Goal: Task Accomplishment & Management: Manage account settings

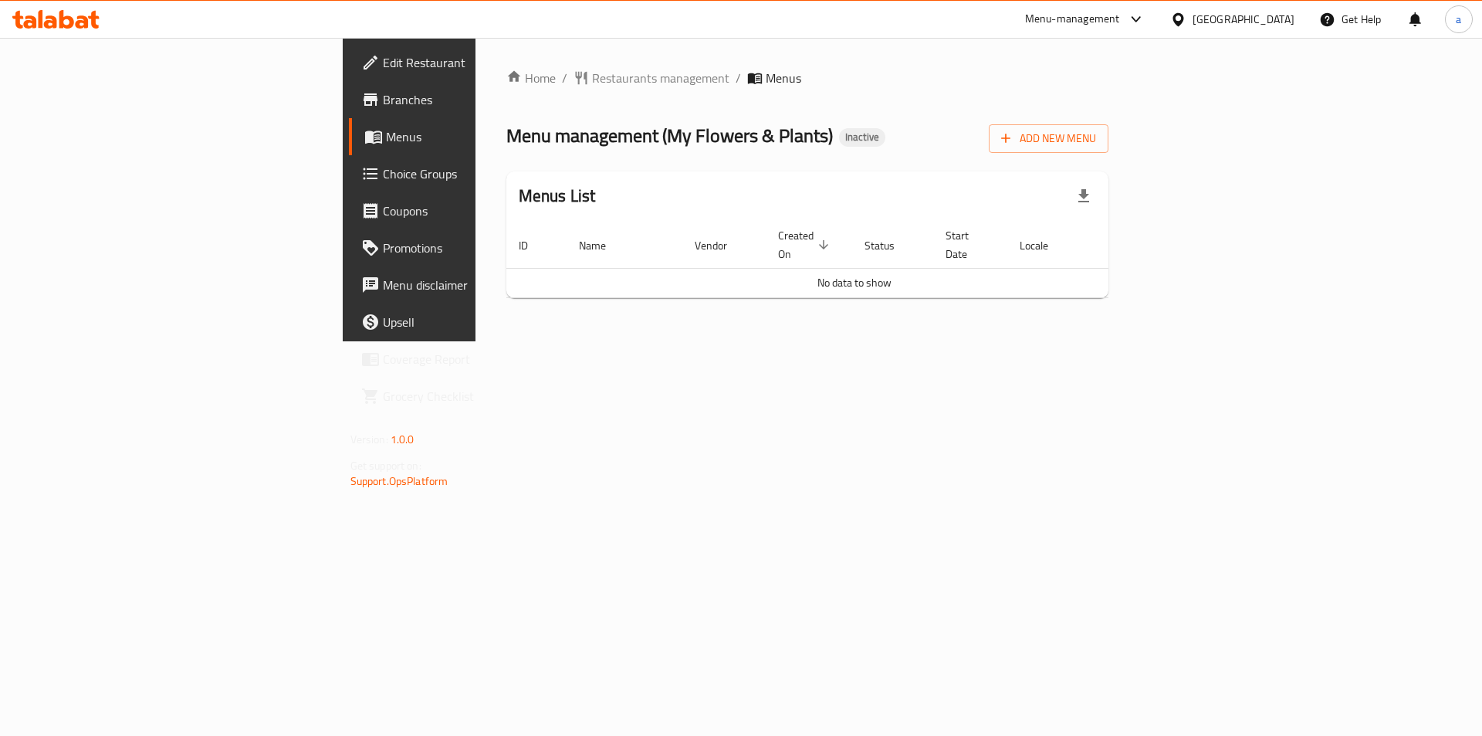
click at [1109, 122] on div "Add New Menu" at bounding box center [1049, 135] width 120 height 35
click at [1096, 129] on span "Add New Menu" at bounding box center [1048, 138] width 95 height 19
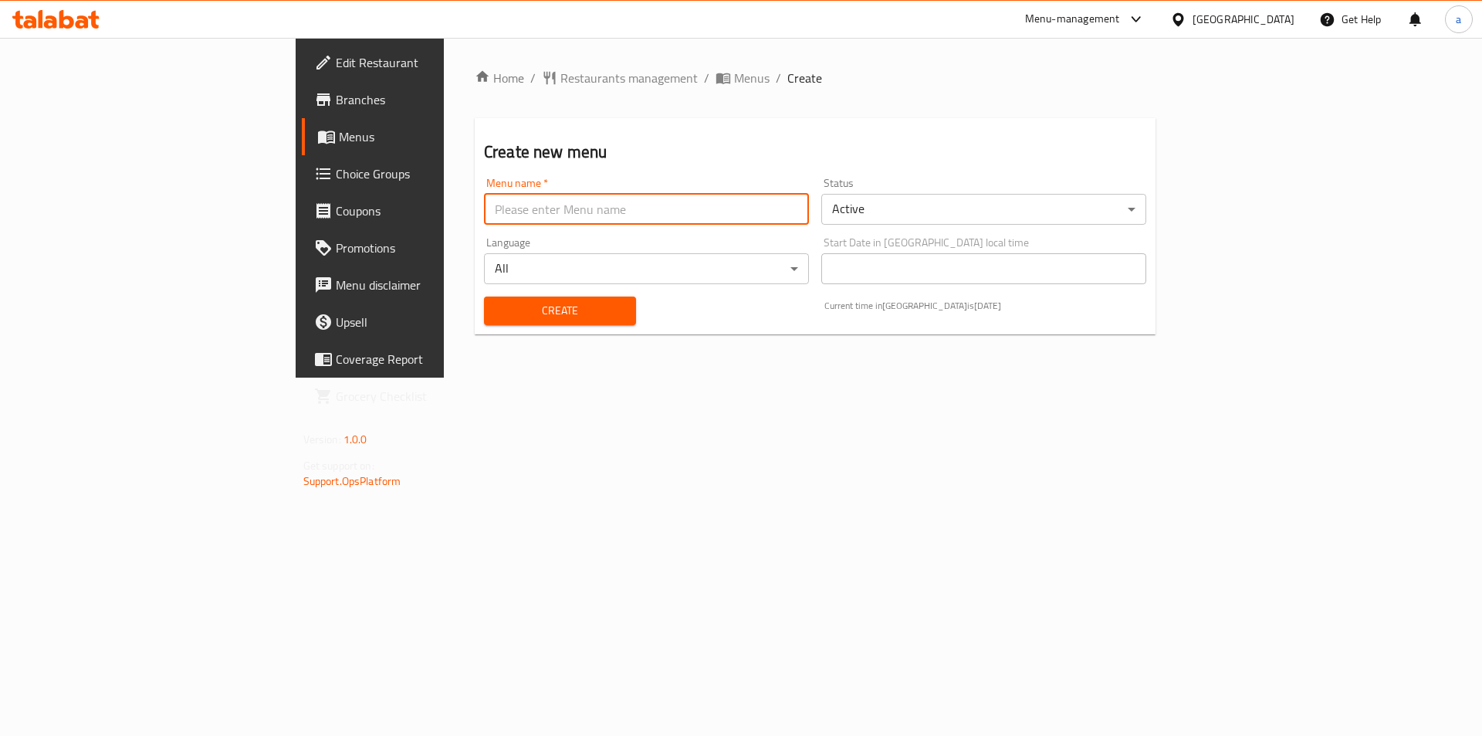
click at [602, 203] on input "text" at bounding box center [646, 209] width 325 height 31
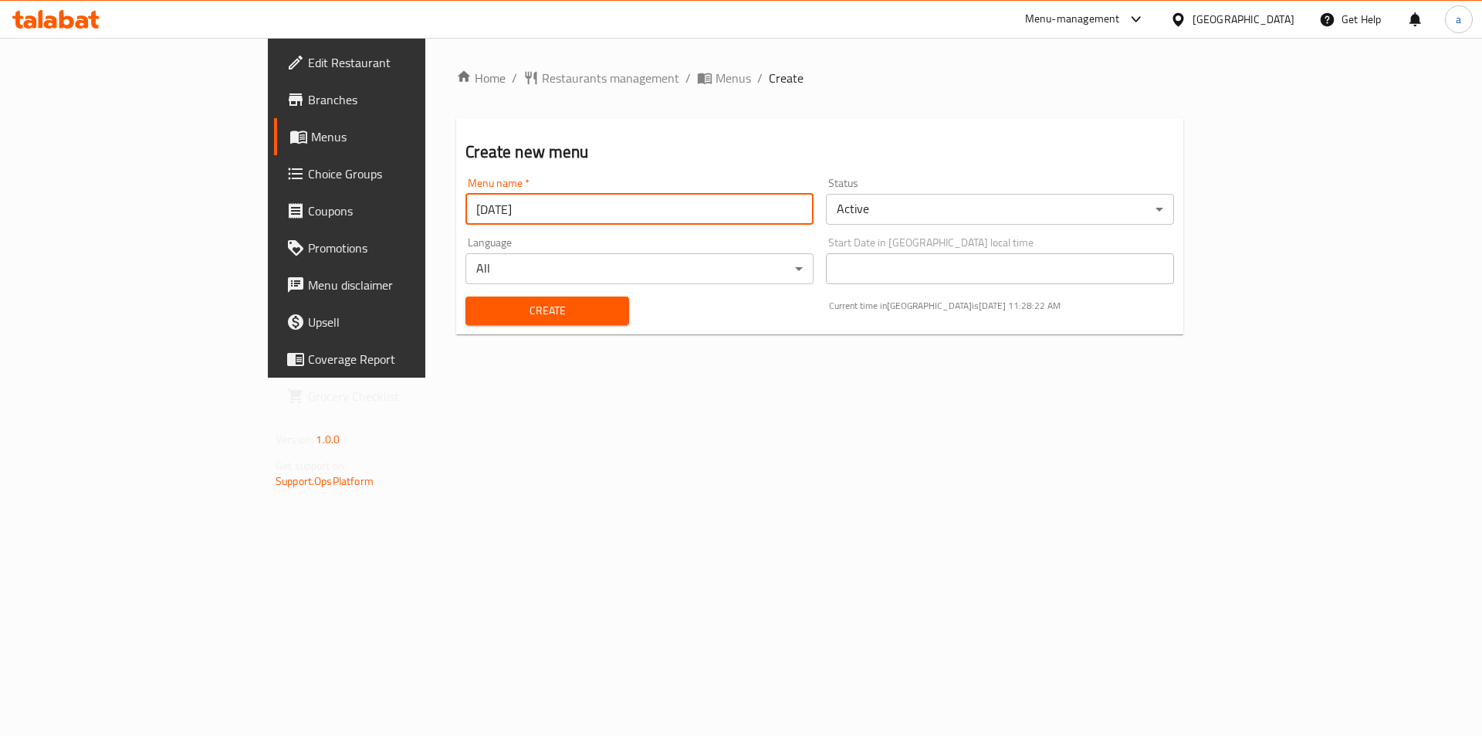
type input "[DATE]"
click at [478, 307] on span "Create" at bounding box center [547, 310] width 138 height 19
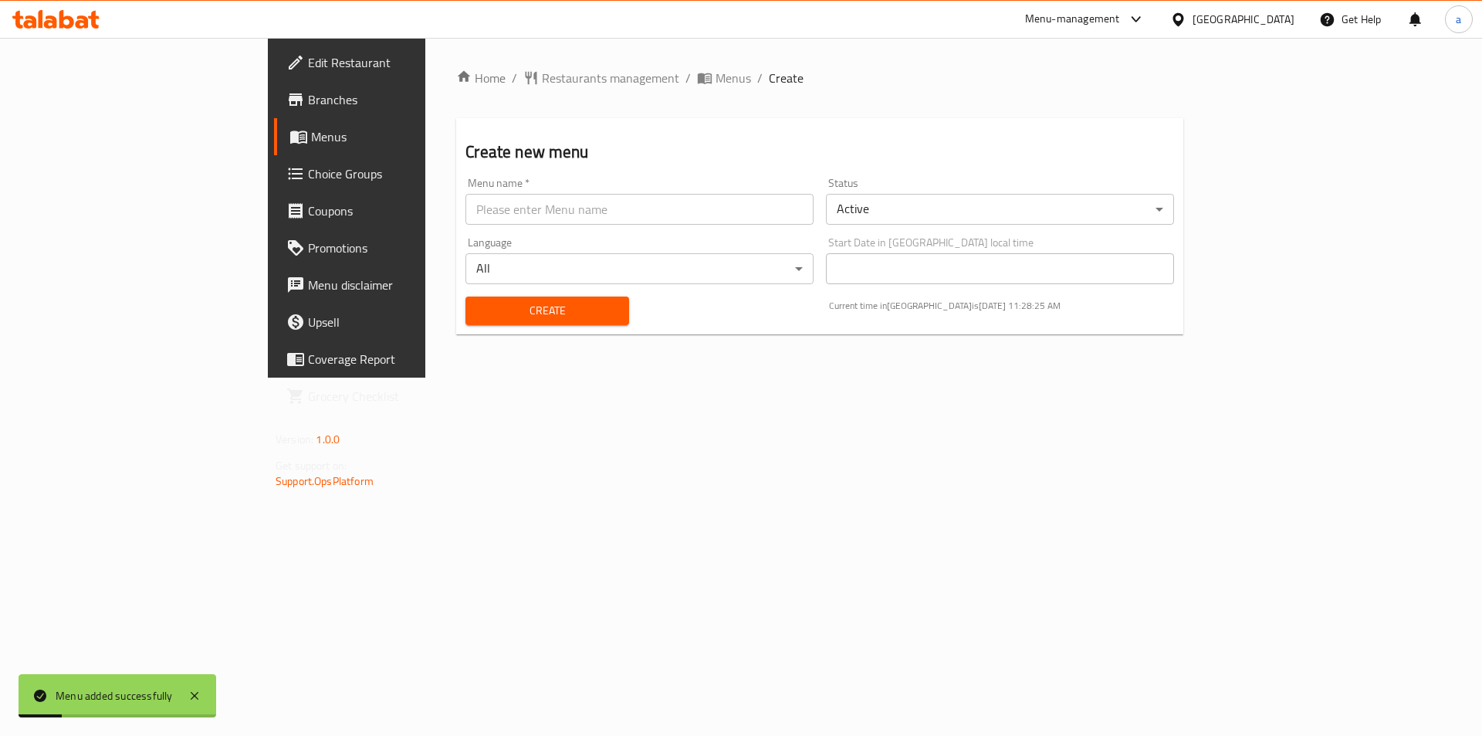
click at [1184, 89] on div "Home / Restaurants management / Menus / Create Create new menu Menu name   * Me…" at bounding box center [819, 208] width 727 height 278
click at [716, 85] on span "Menus" at bounding box center [734, 78] width 36 height 19
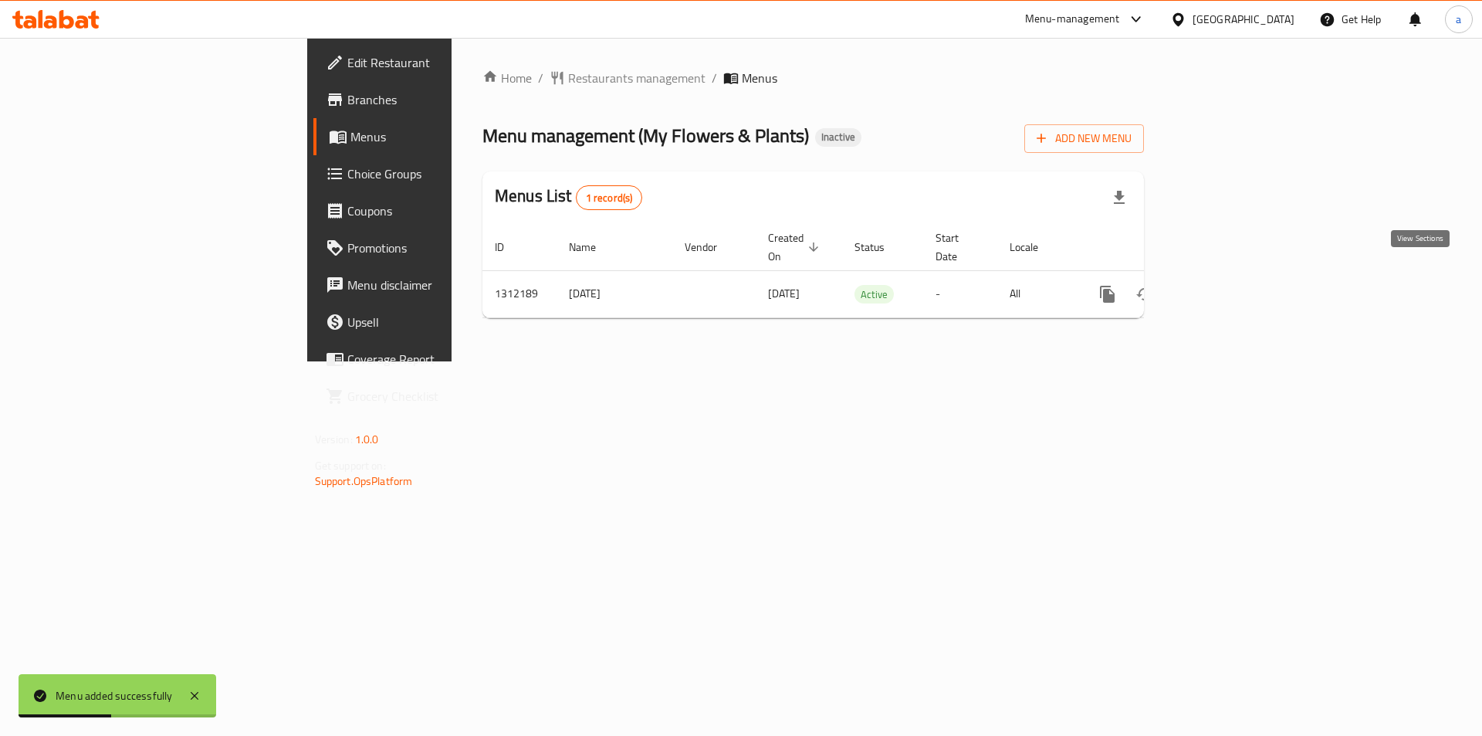
click at [1228, 285] on icon "enhanced table" at bounding box center [1219, 294] width 19 height 19
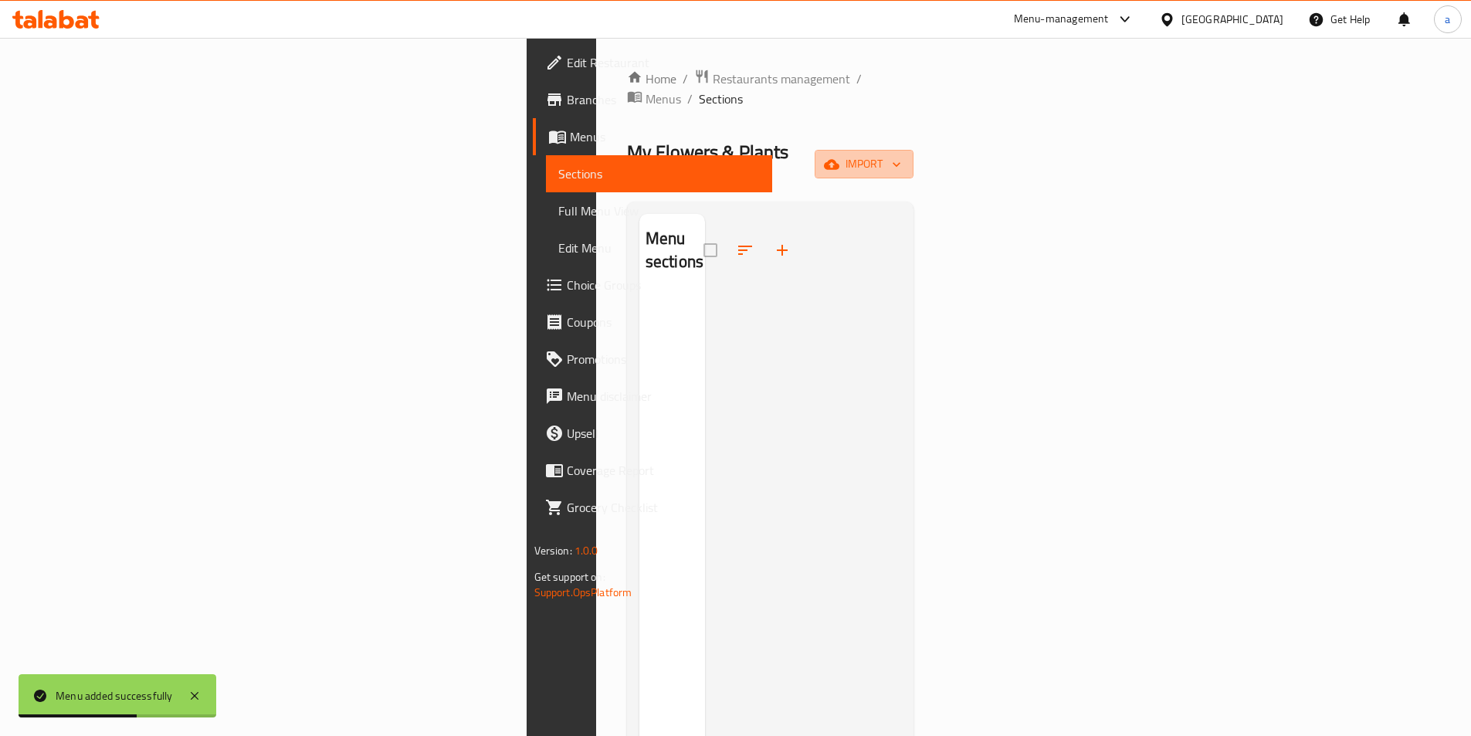
click at [901, 154] on span "import" at bounding box center [864, 163] width 74 height 19
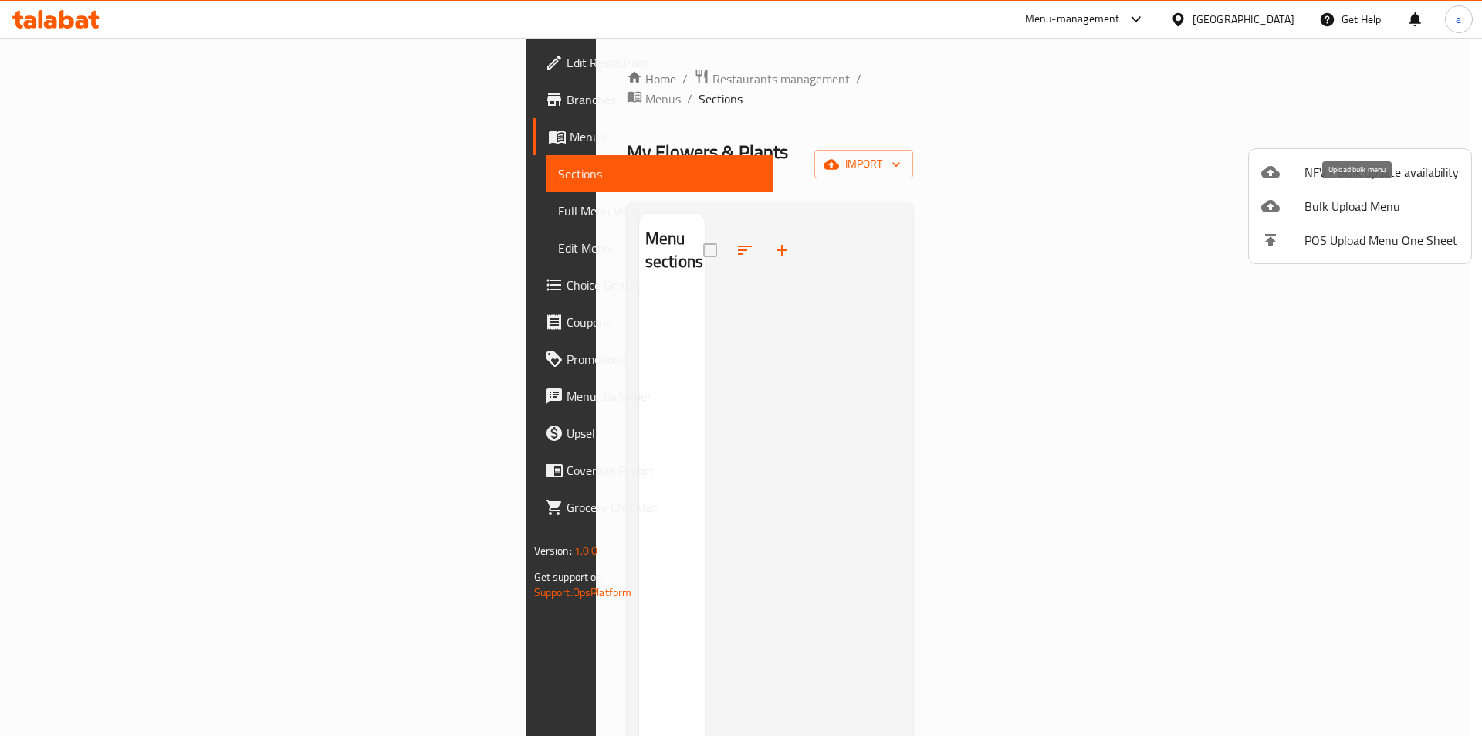
click at [1355, 203] on span "Bulk Upload Menu" at bounding box center [1382, 206] width 154 height 19
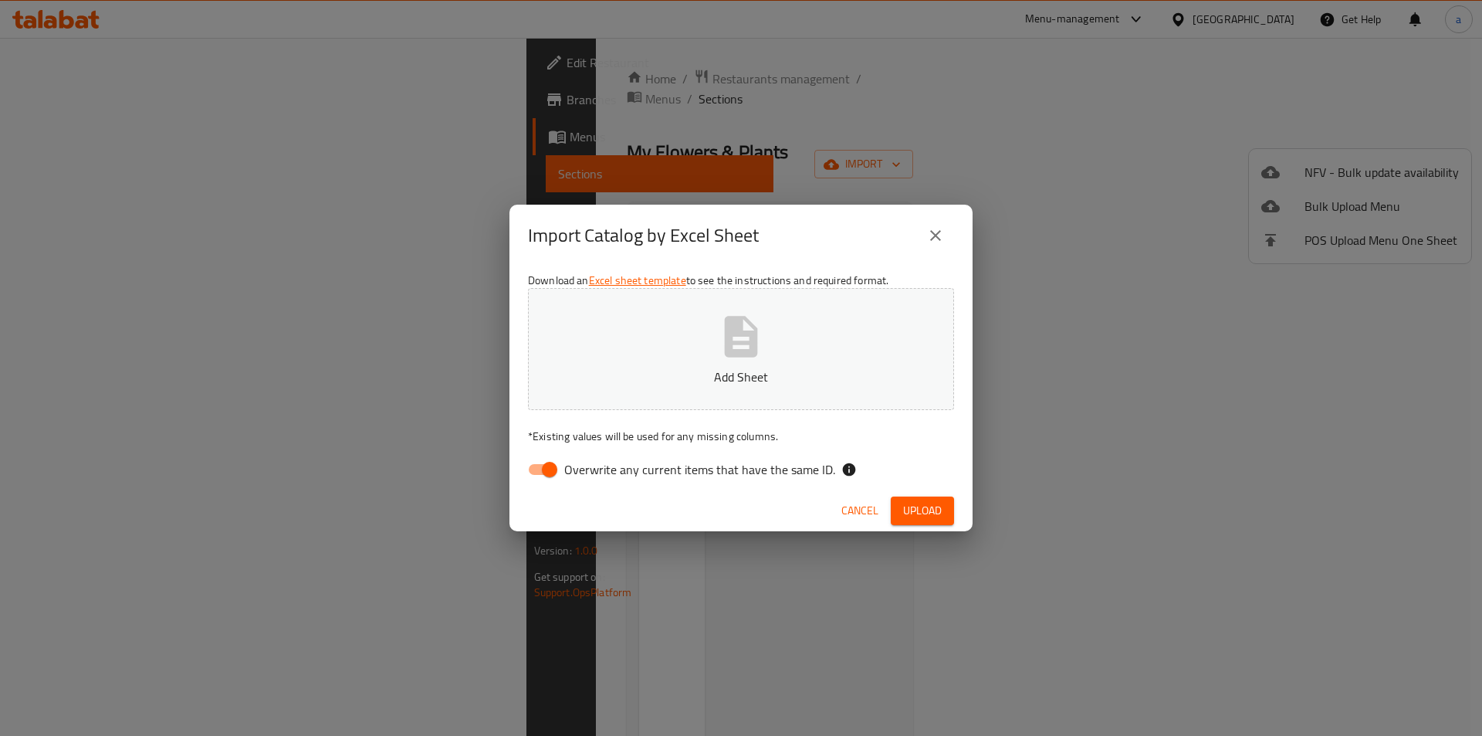
click at [797, 406] on button "Add Sheet" at bounding box center [741, 349] width 426 height 122
click at [540, 478] on input "Overwrite any current items that have the same ID." at bounding box center [550, 469] width 88 height 29
checkbox input "false"
click at [685, 384] on p "Add Sheet" at bounding box center [741, 377] width 378 height 19
click at [922, 517] on span "Upload" at bounding box center [922, 510] width 39 height 19
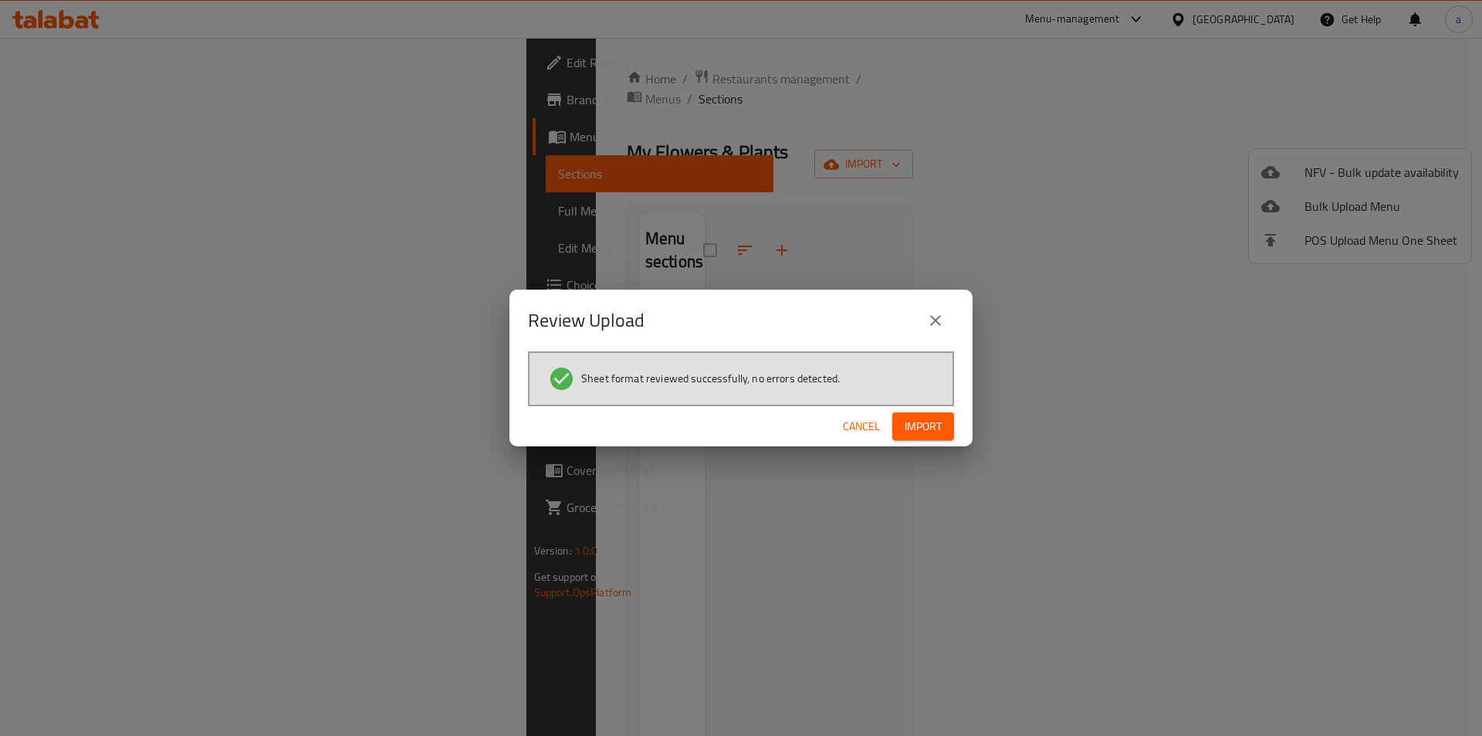
click at [931, 423] on span "Import" at bounding box center [923, 426] width 37 height 19
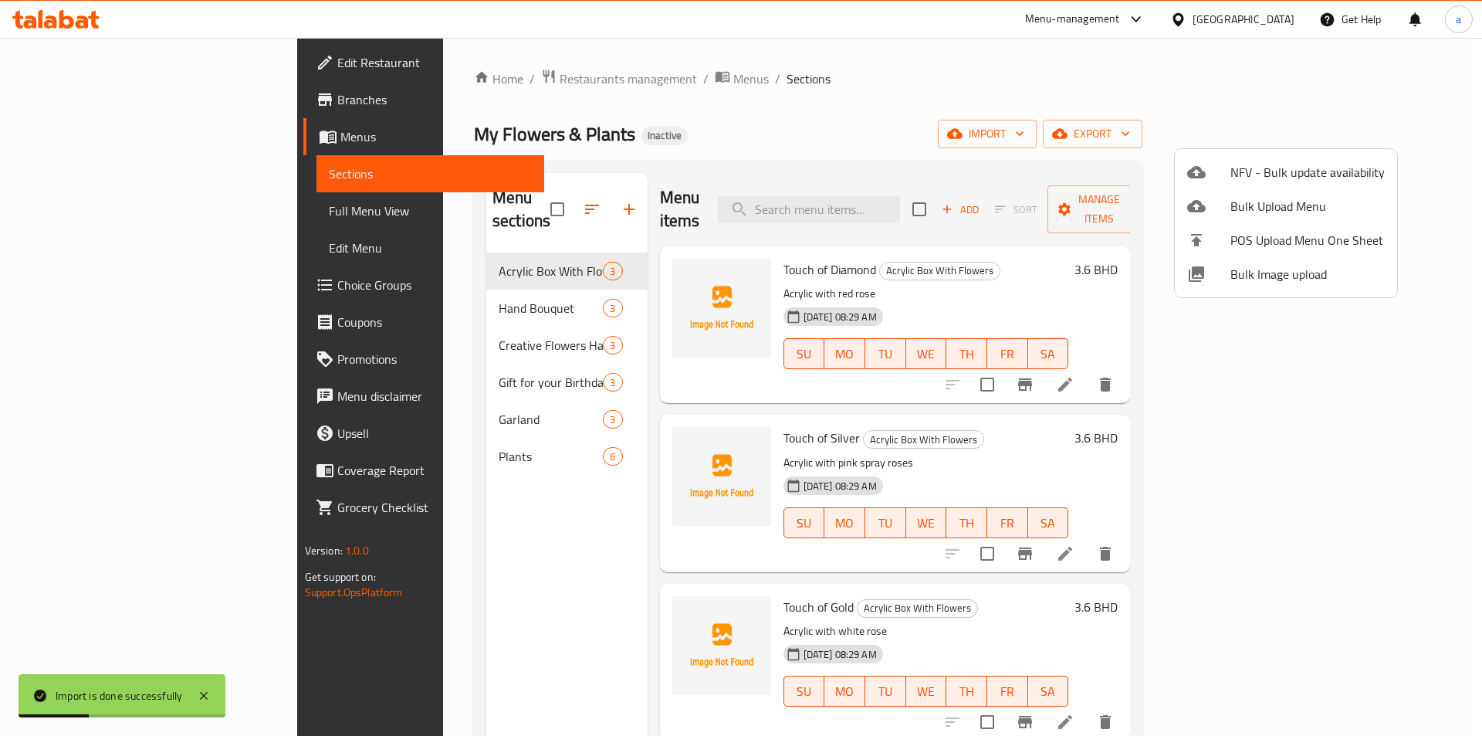
click at [102, 214] on div at bounding box center [741, 368] width 1482 height 736
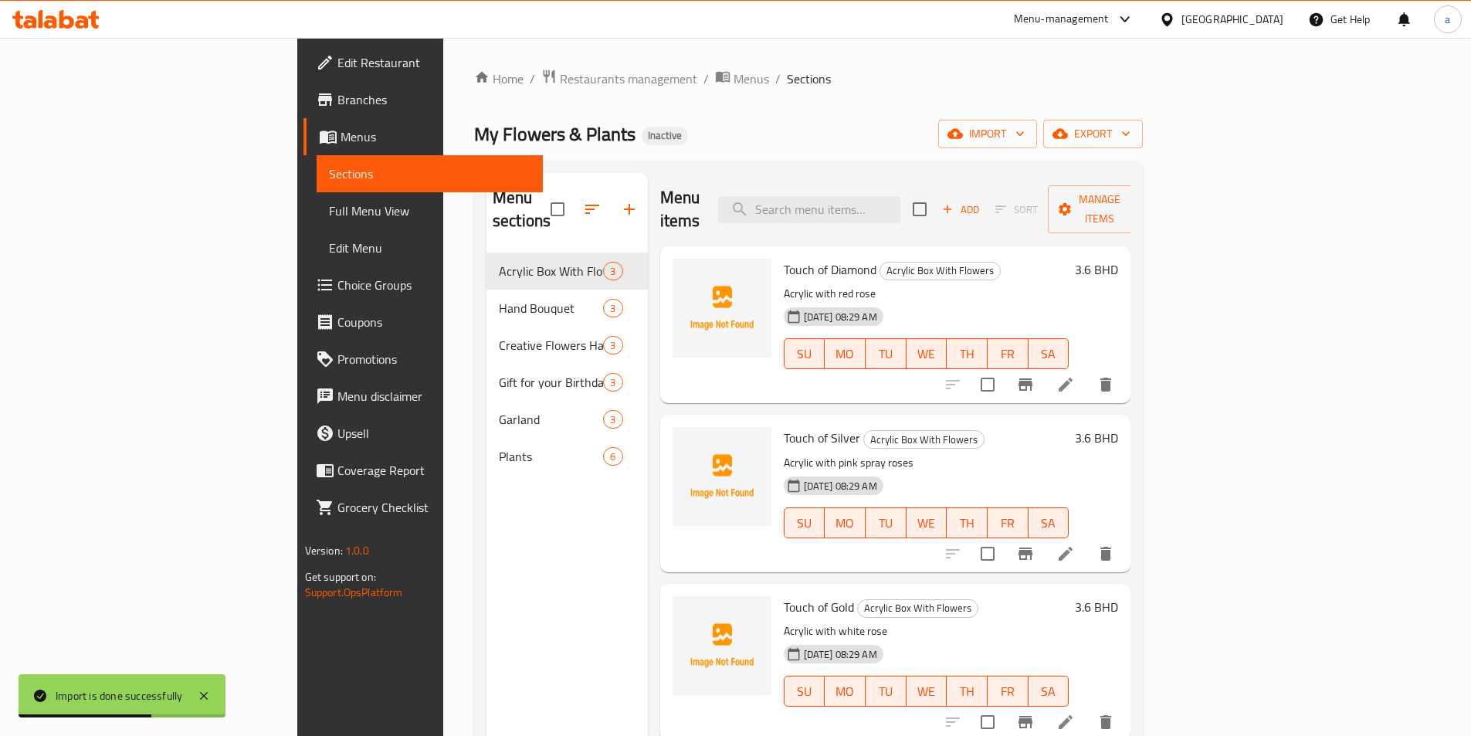
click at [329, 214] on span "Full Menu View" at bounding box center [430, 211] width 202 height 19
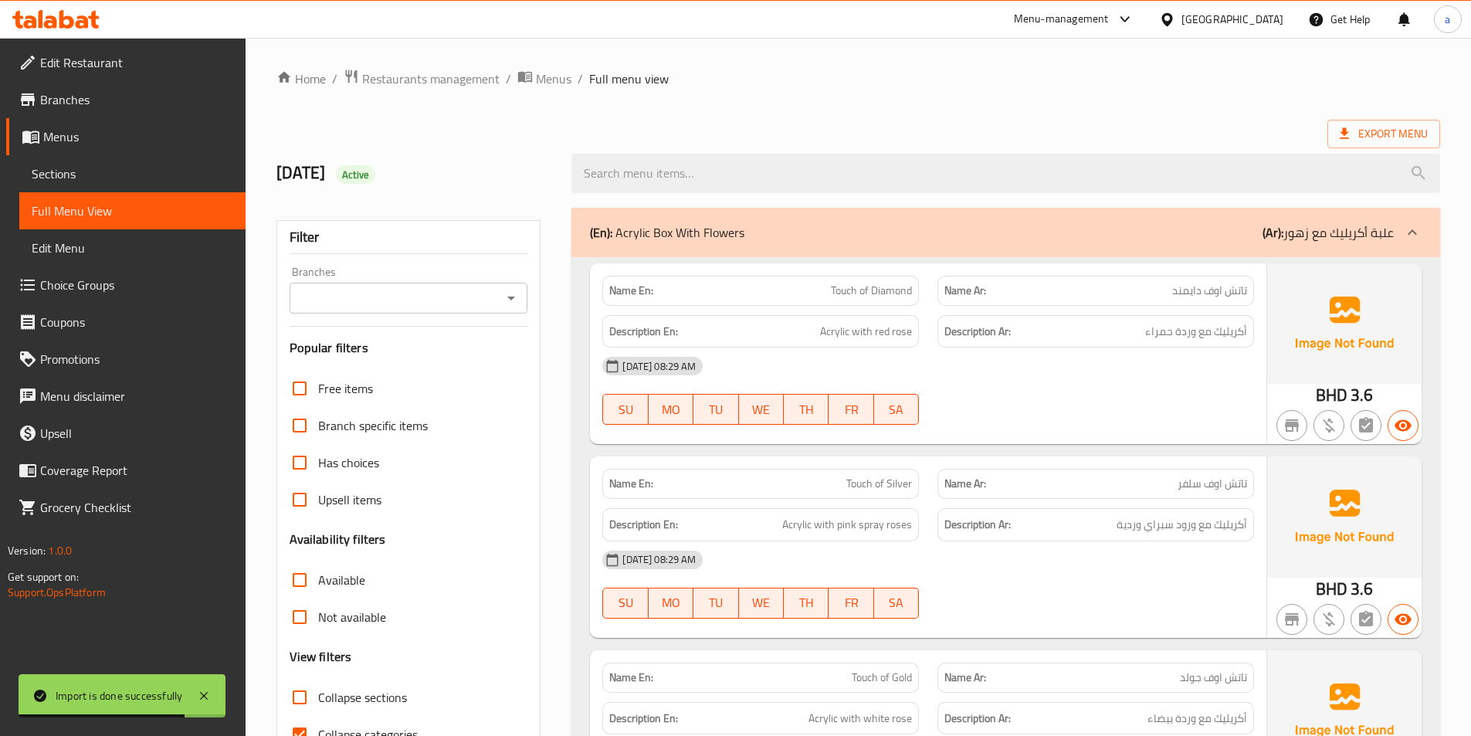
scroll to position [309, 0]
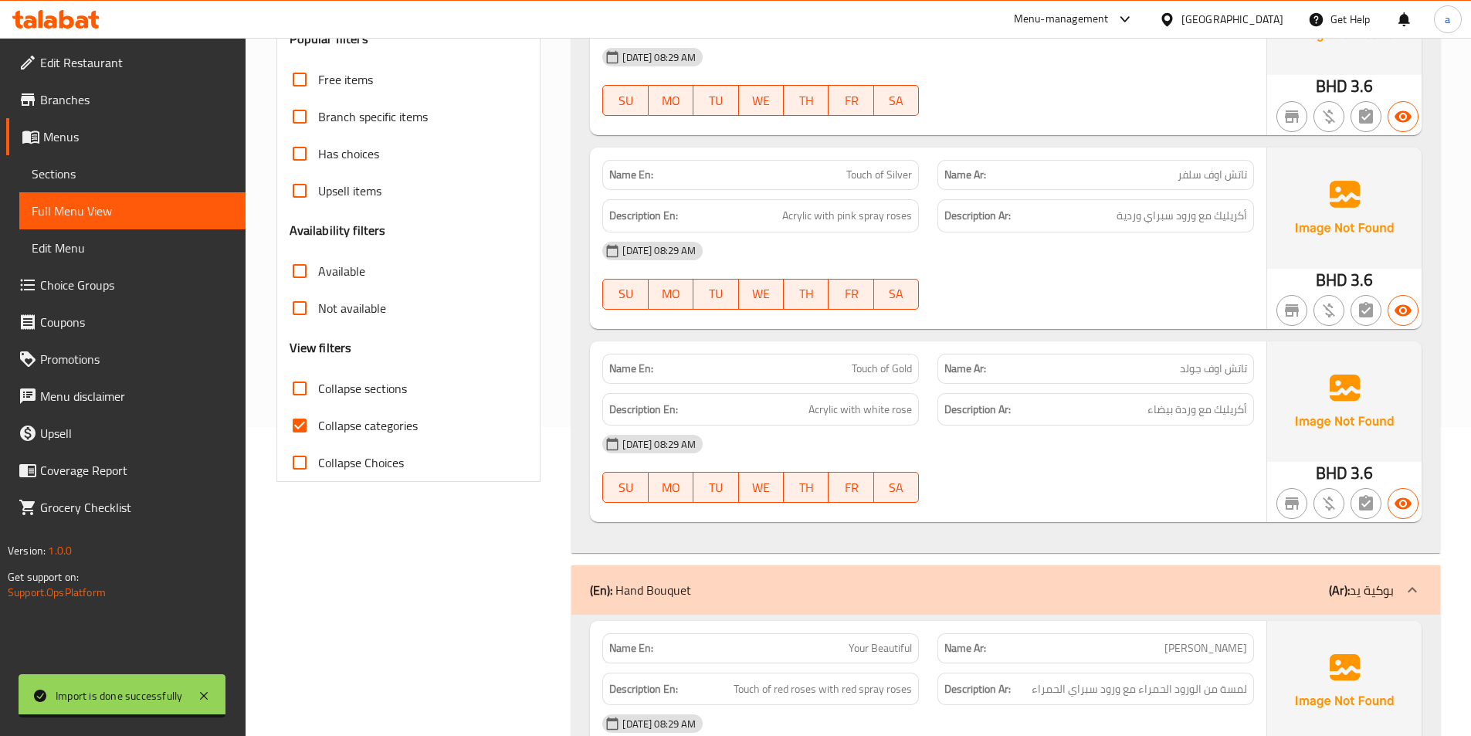
click at [377, 429] on span "Collapse categories" at bounding box center [368, 425] width 100 height 19
click at [318, 429] on input "Collapse categories" at bounding box center [299, 425] width 37 height 37
click at [377, 429] on span "Collapse categories" at bounding box center [368, 425] width 100 height 19
click at [318, 429] on input "Collapse categories" at bounding box center [299, 425] width 37 height 37
checkbox input "true"
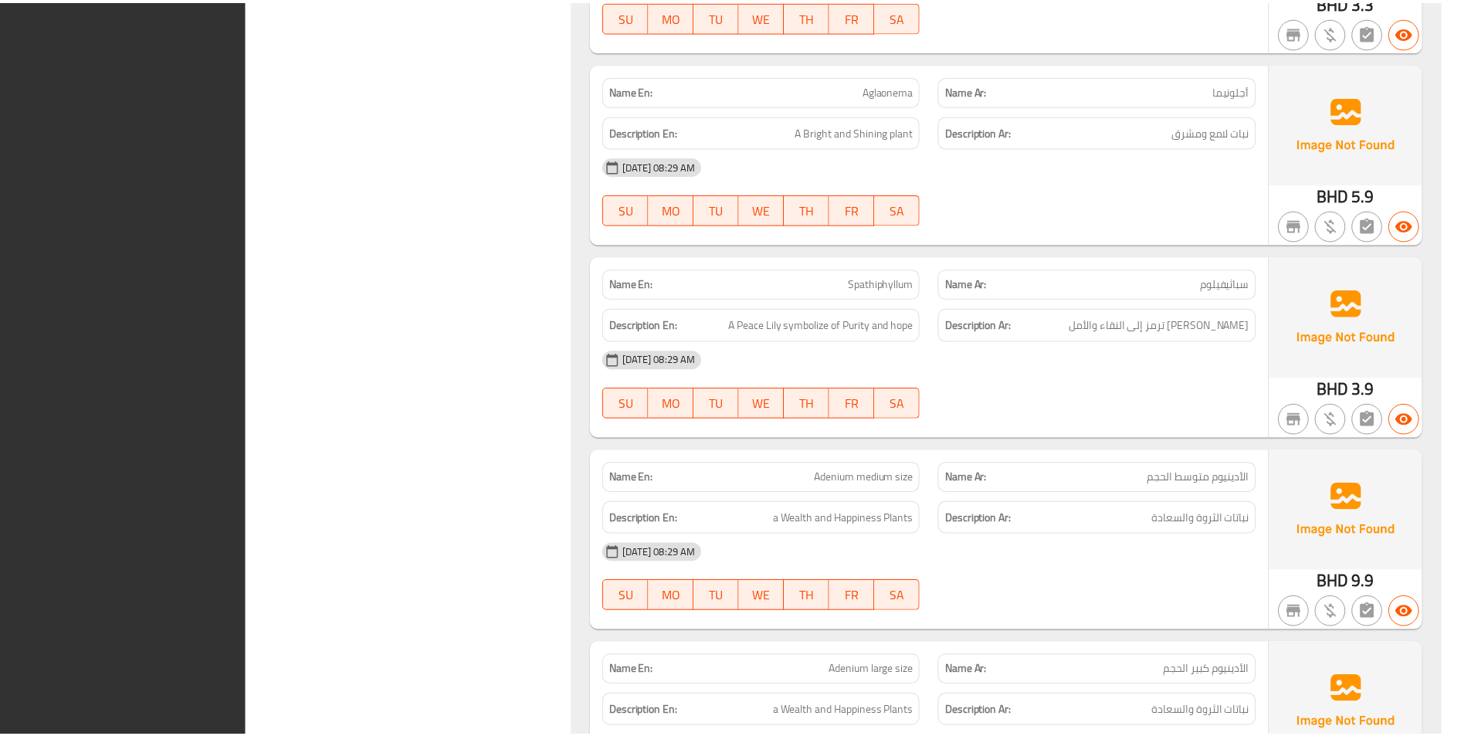
scroll to position [4178, 0]
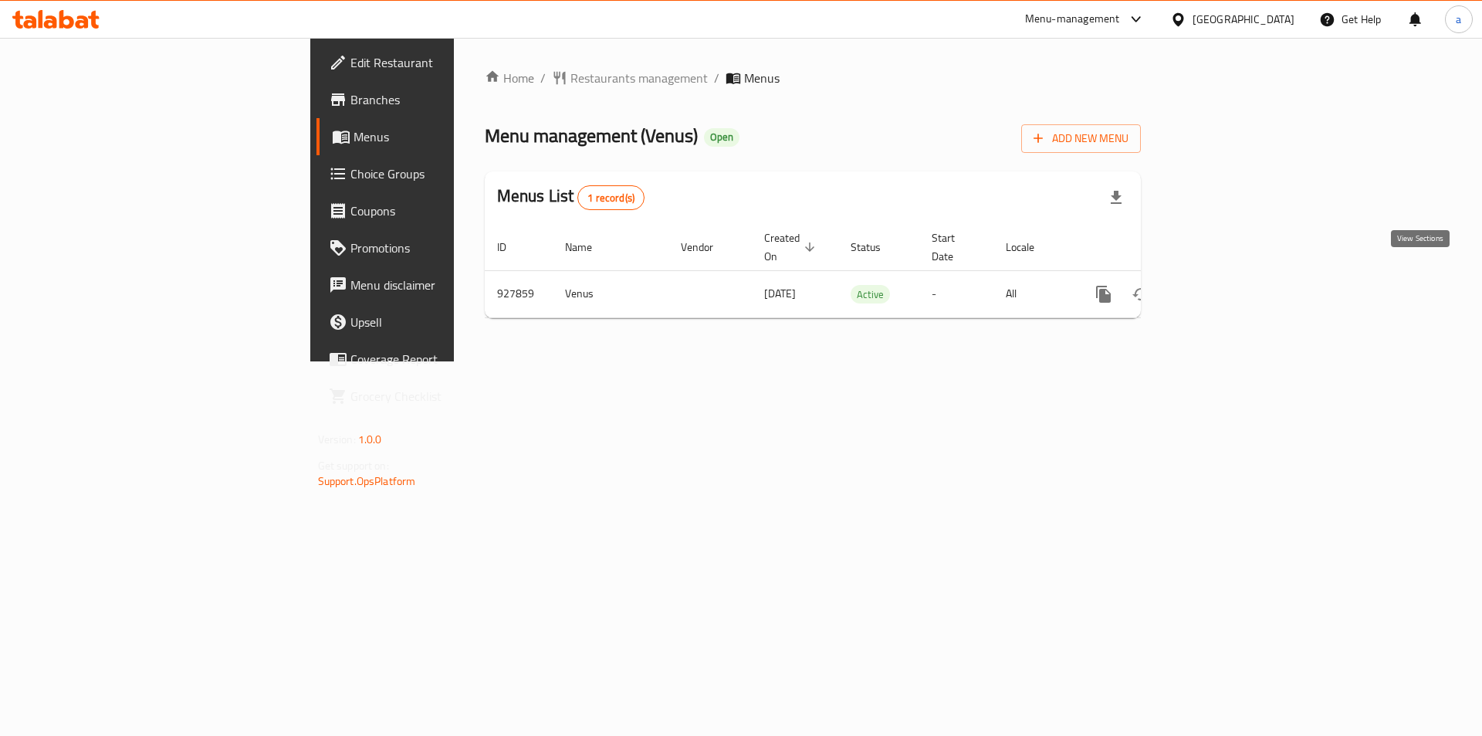
click at [1222, 287] on icon "enhanced table" at bounding box center [1215, 294] width 14 height 14
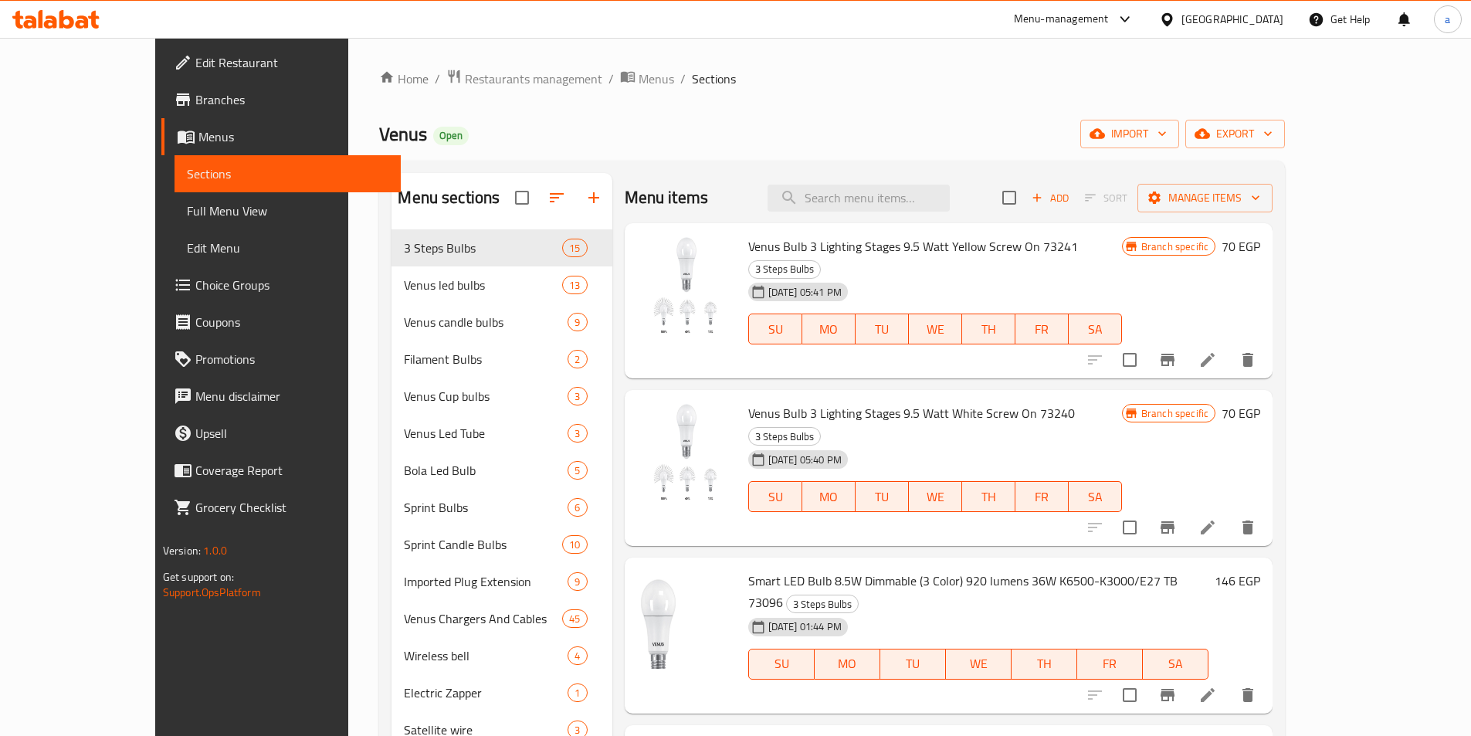
click at [1260, 204] on span "Manage items" at bounding box center [1205, 197] width 110 height 19
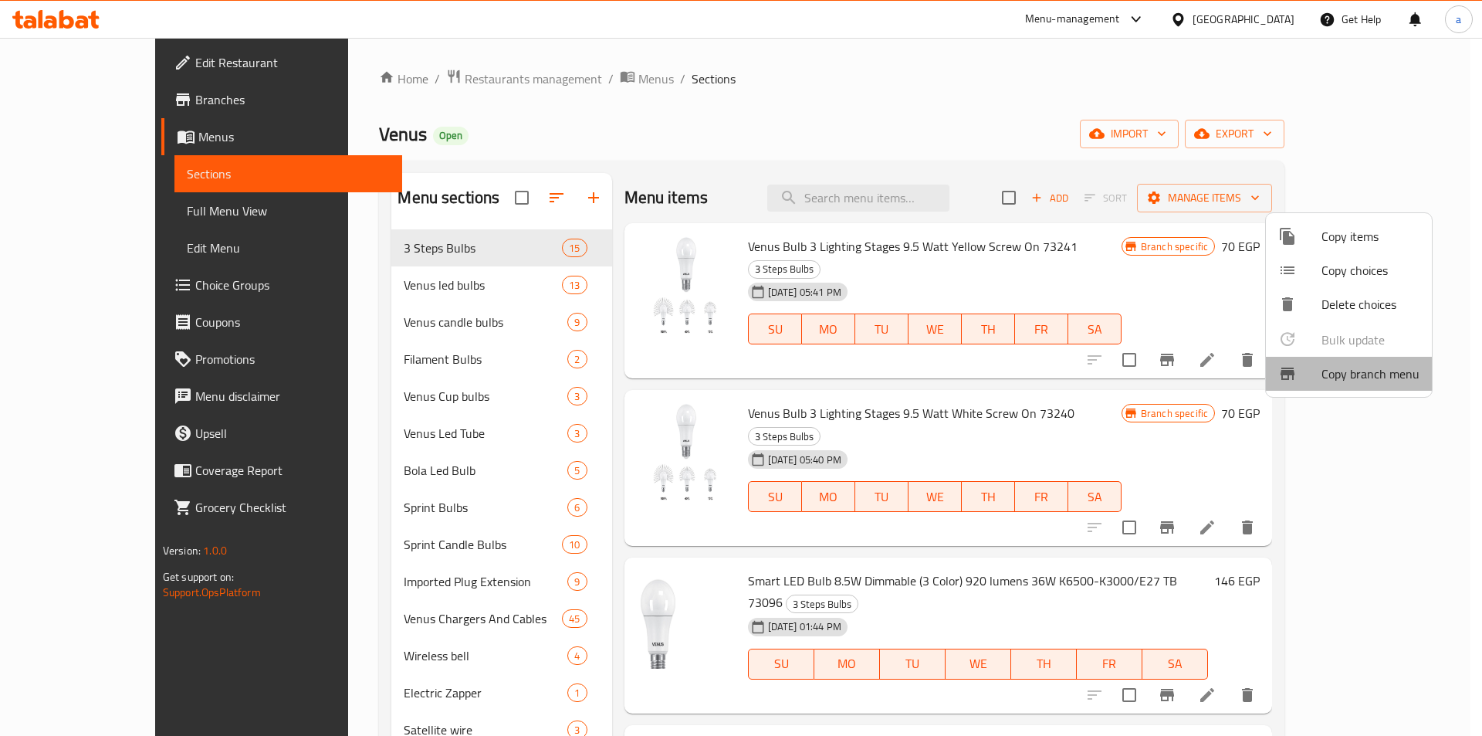
click at [1367, 371] on span "Copy branch menu" at bounding box center [1371, 373] width 98 height 19
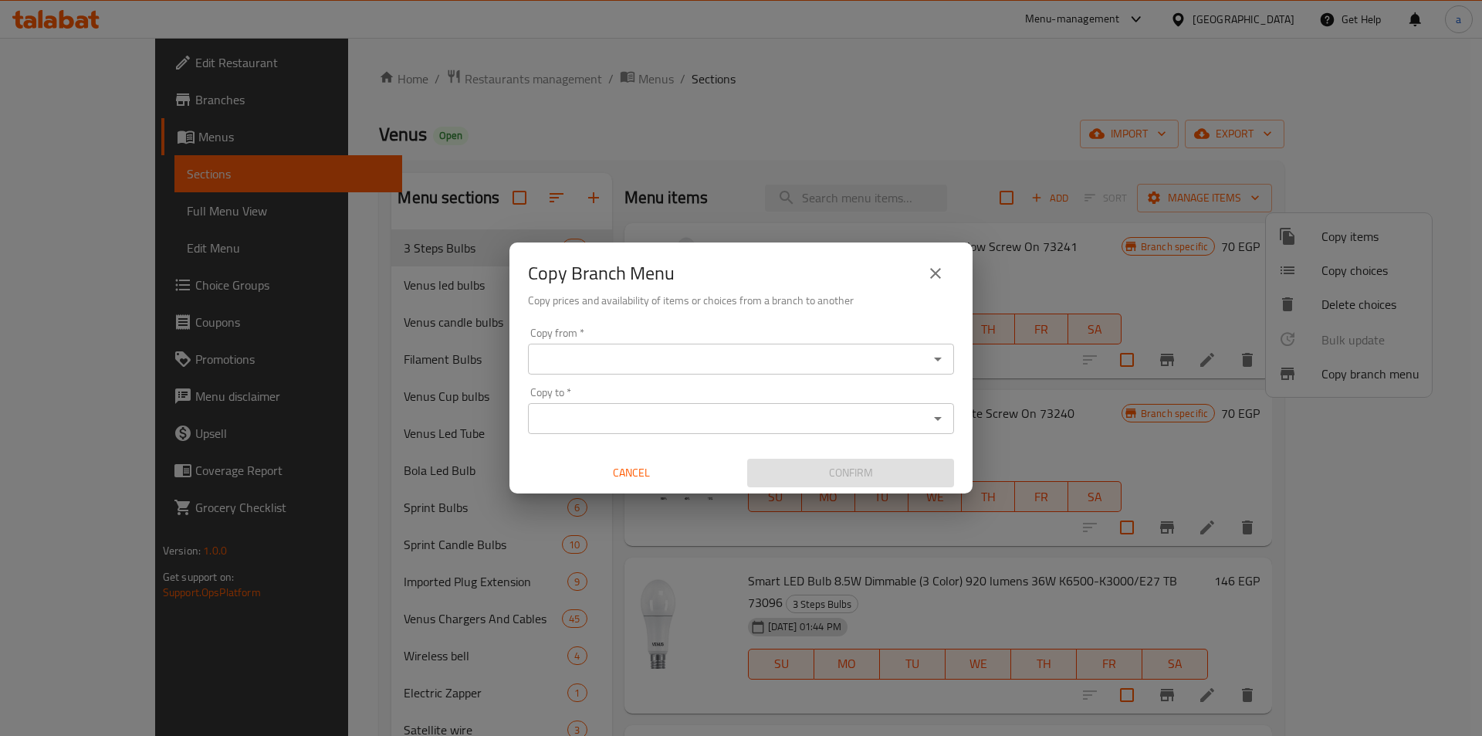
click at [615, 351] on input "Copy from   *" at bounding box center [728, 359] width 391 height 22
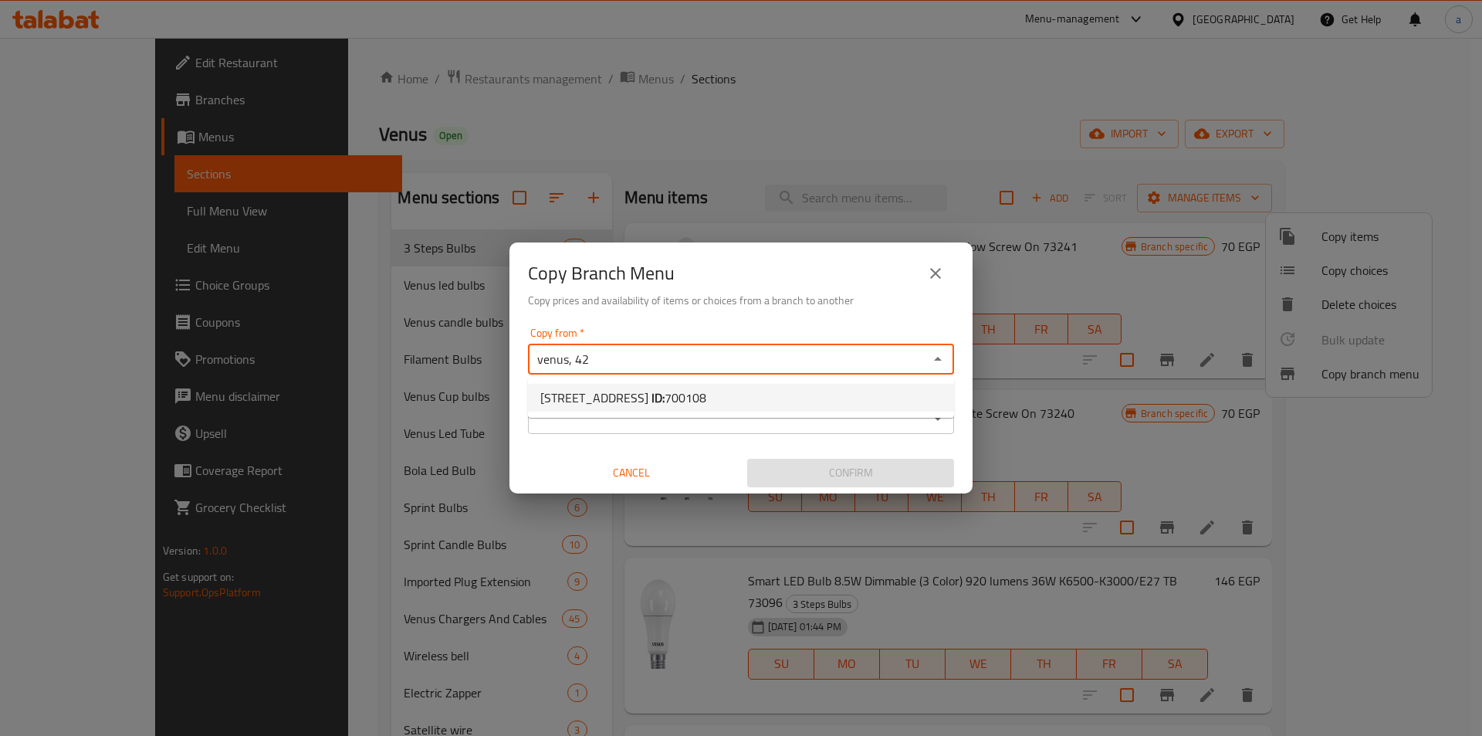
click at [732, 405] on li "VENUS, 42, El Hadara 2 ID: 700108" at bounding box center [741, 398] width 426 height 28
type input "VENUS, 42, El Hadara 2"
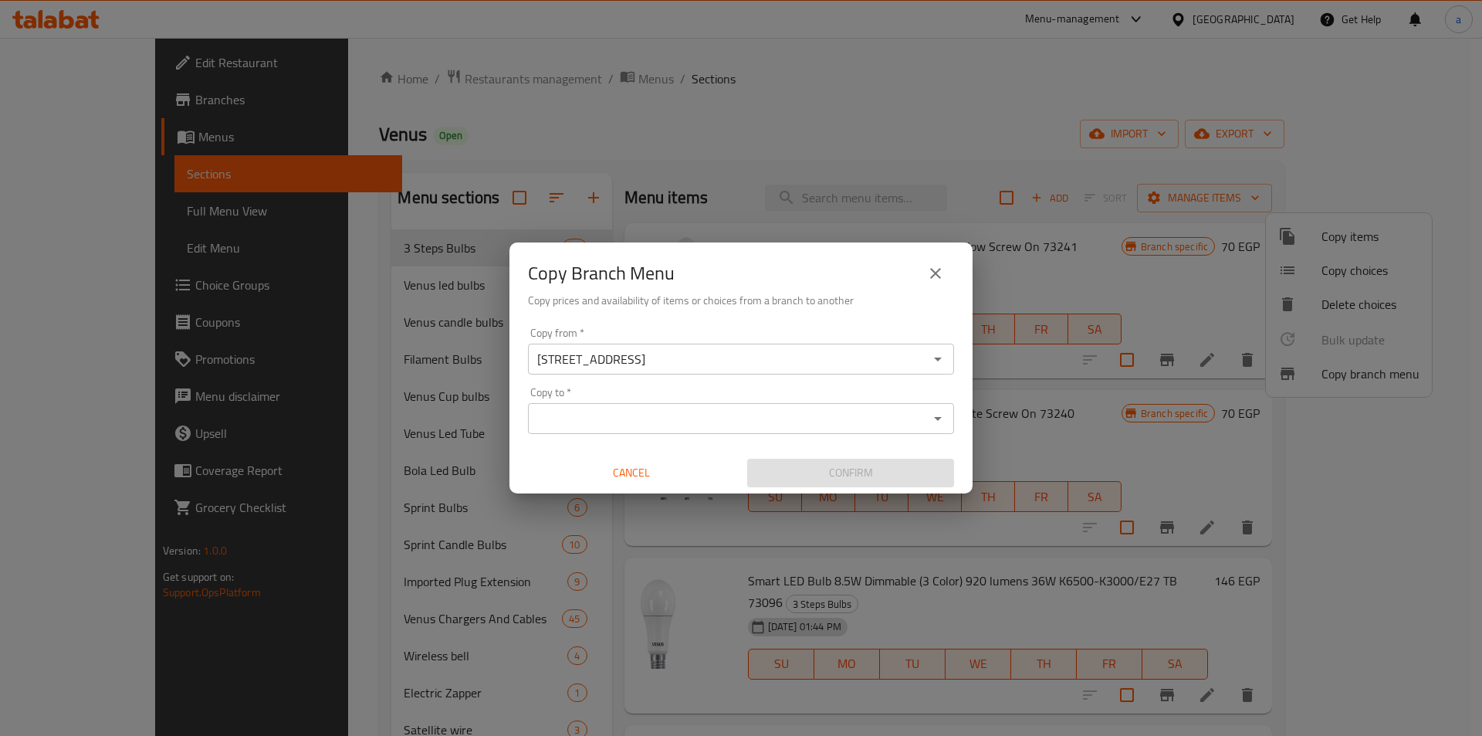
click at [679, 363] on input "VENUS, 42, El Hadara 2" at bounding box center [728, 359] width 391 height 22
click at [933, 361] on icon "Open" at bounding box center [938, 359] width 19 height 19
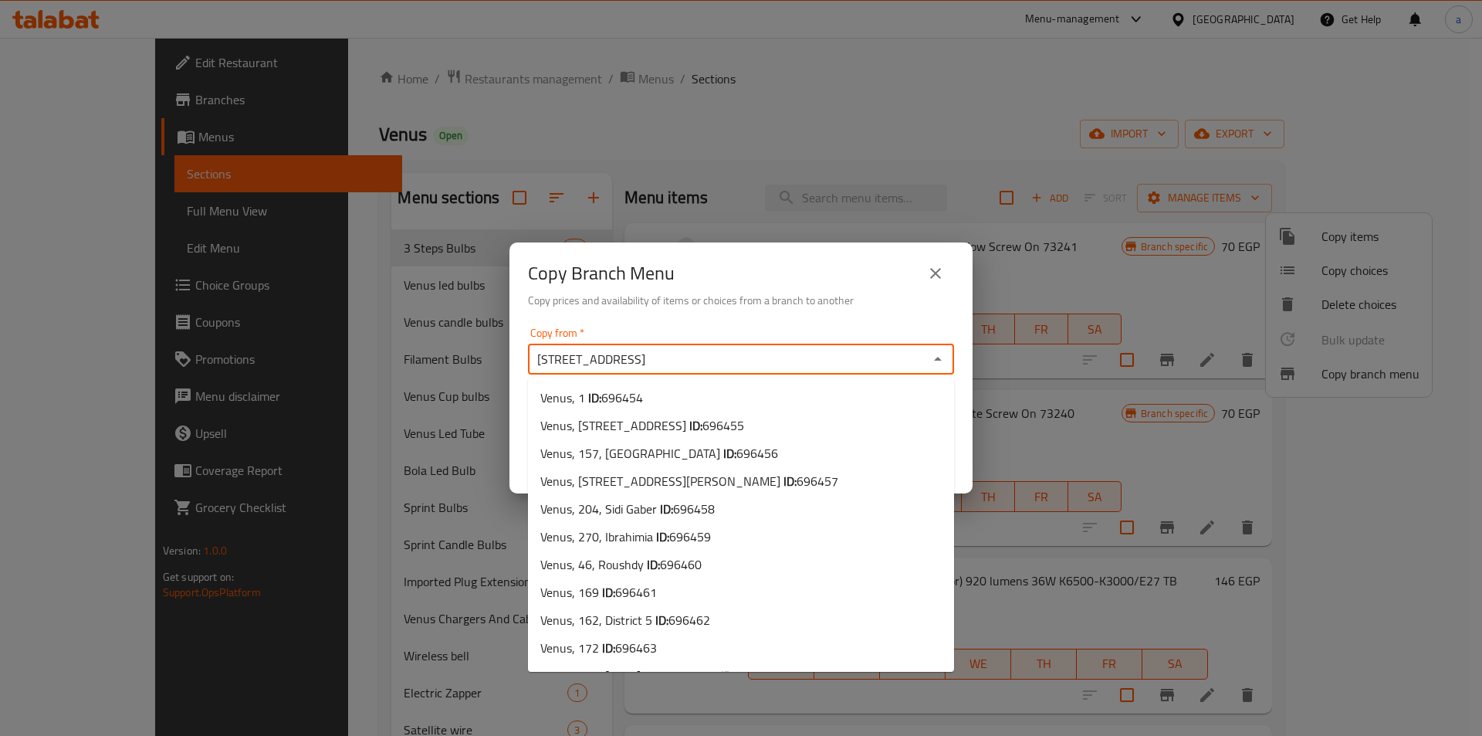
scroll to position [3912, 0]
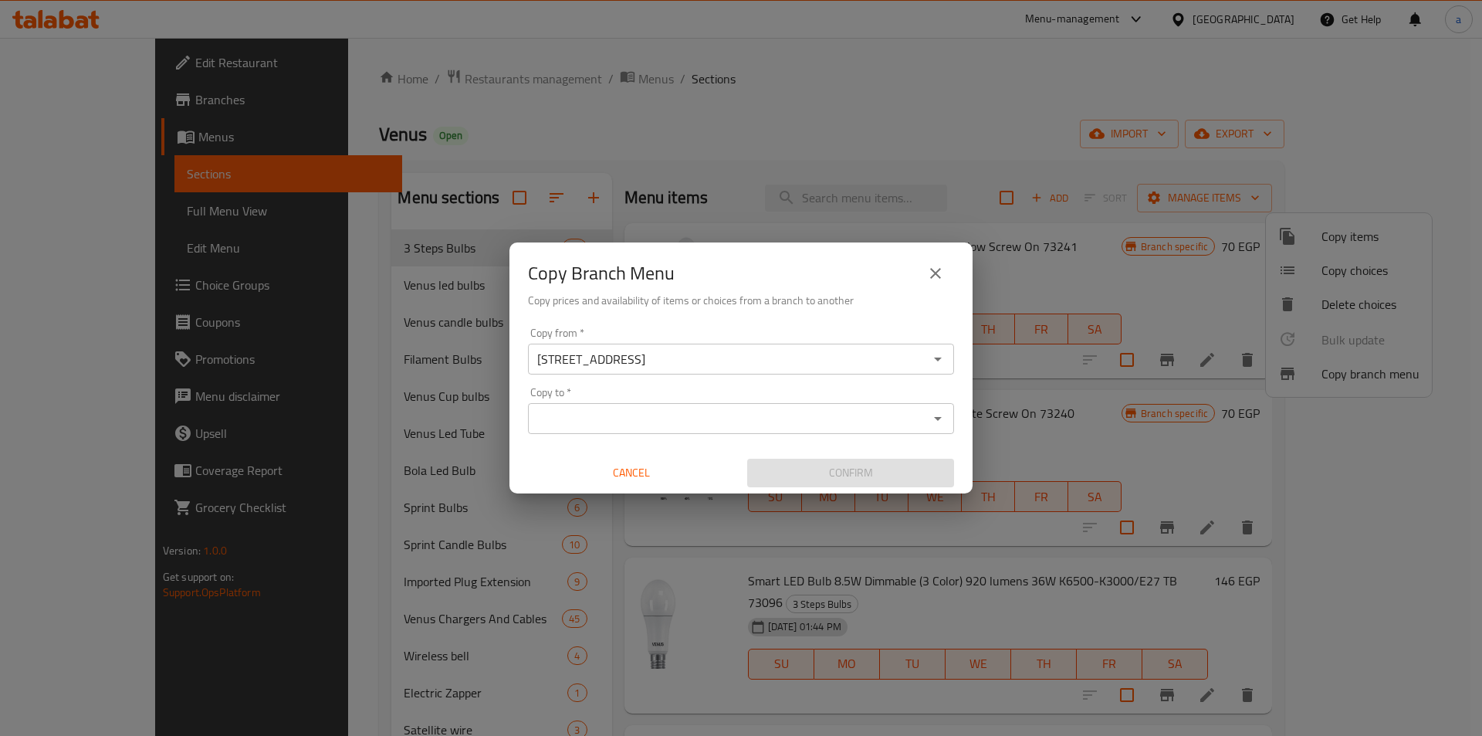
click at [771, 294] on h6 "Copy prices and availability of items or choices from a branch to another" at bounding box center [741, 300] width 426 height 17
click at [671, 418] on input "Copy to   *" at bounding box center [728, 419] width 391 height 22
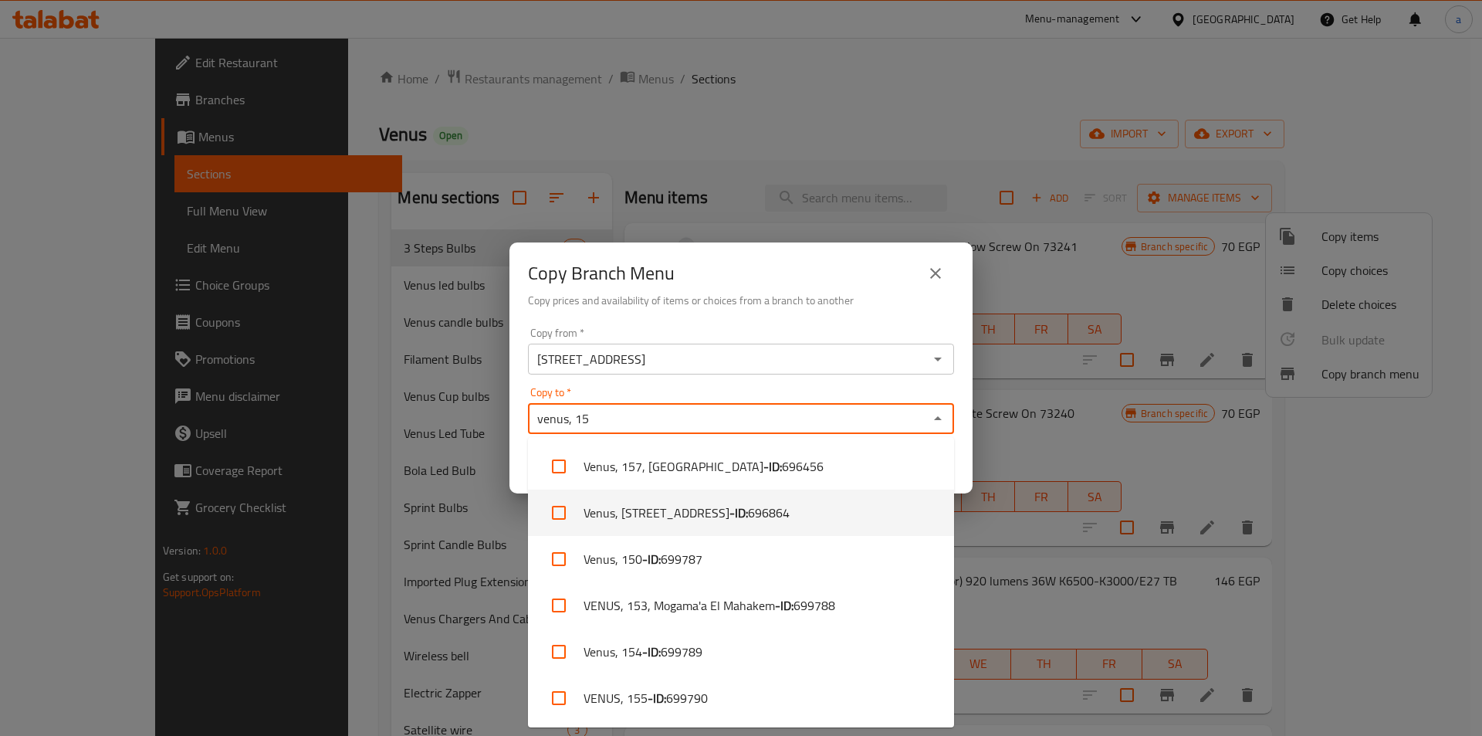
type input "venus, 15"
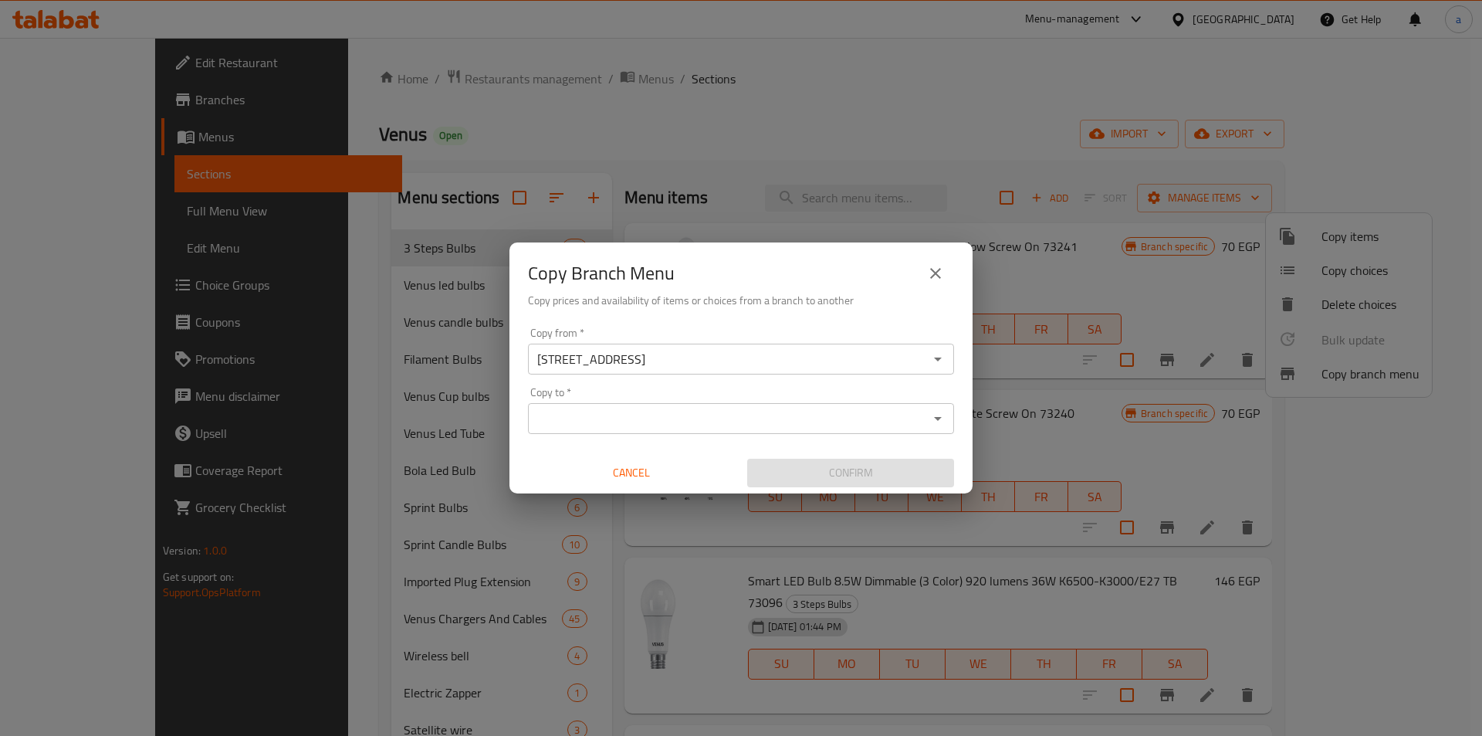
click at [855, 415] on input "Copy to   *" at bounding box center [728, 419] width 391 height 22
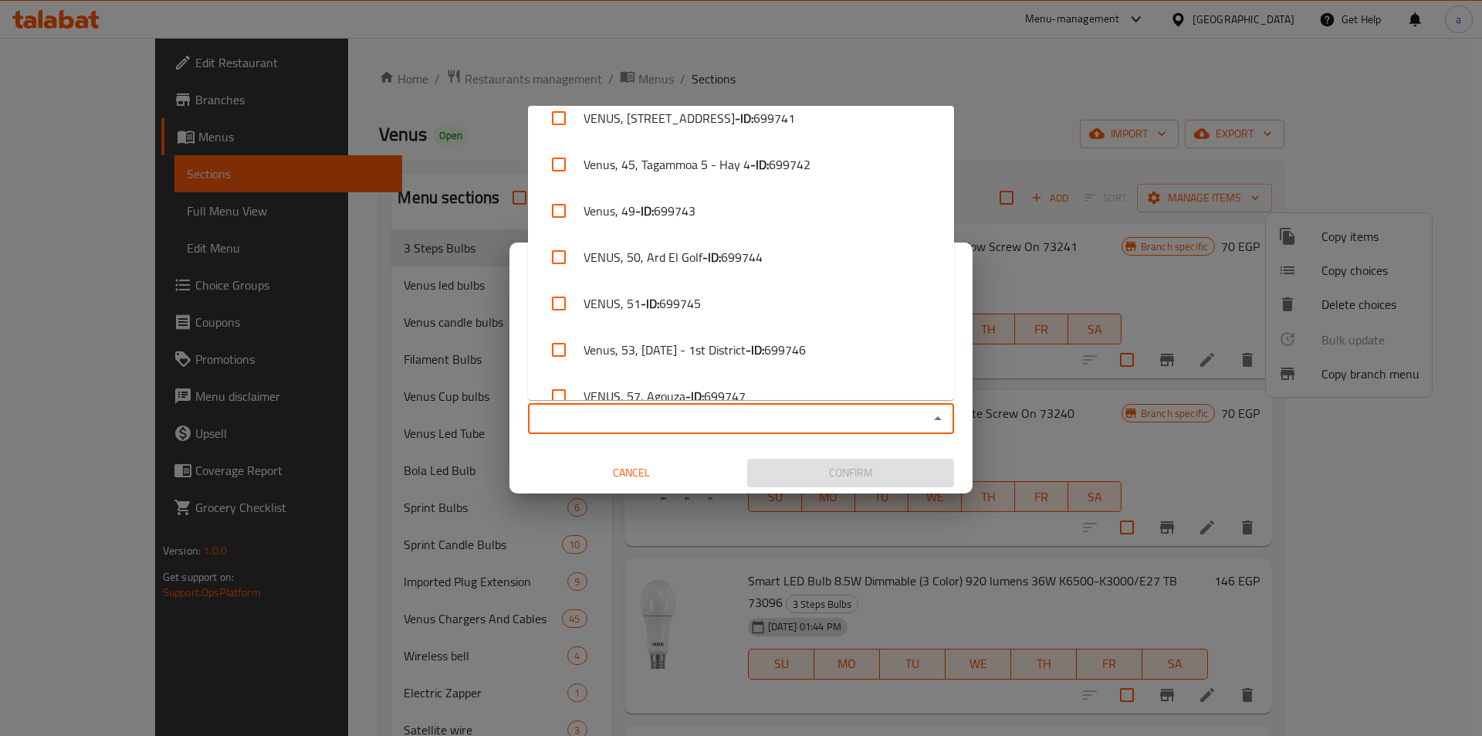
scroll to position [3320, 0]
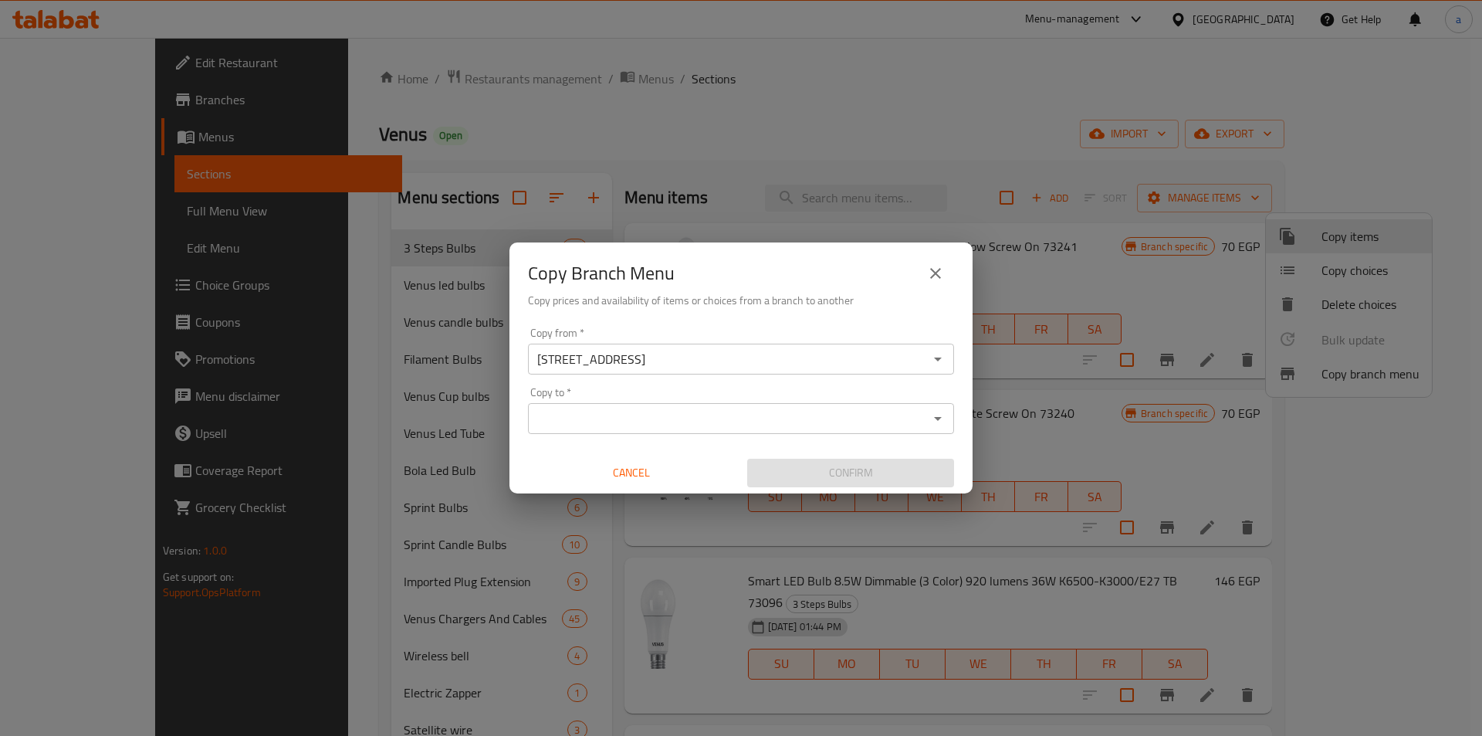
click at [706, 428] on input "Copy to   *" at bounding box center [728, 419] width 391 height 22
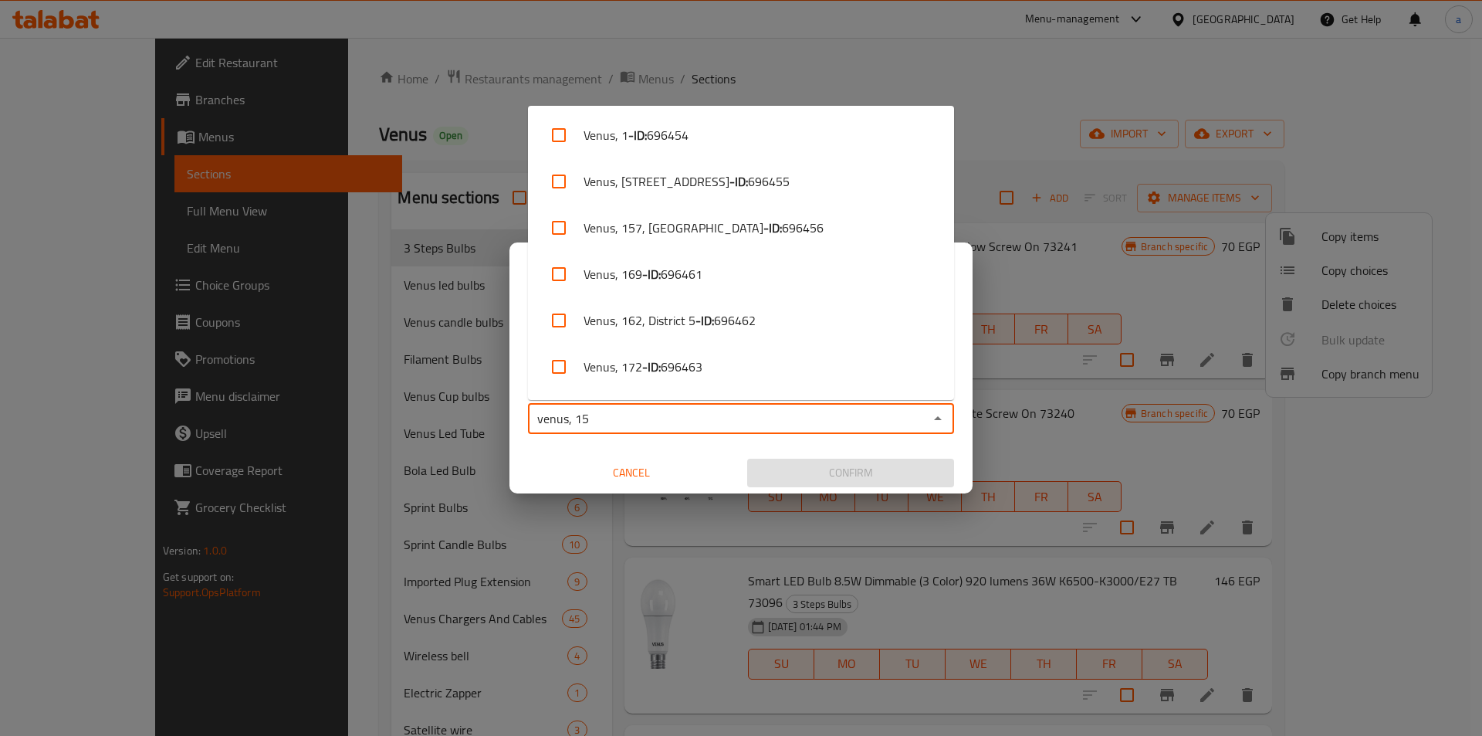
type input "venus, 150"
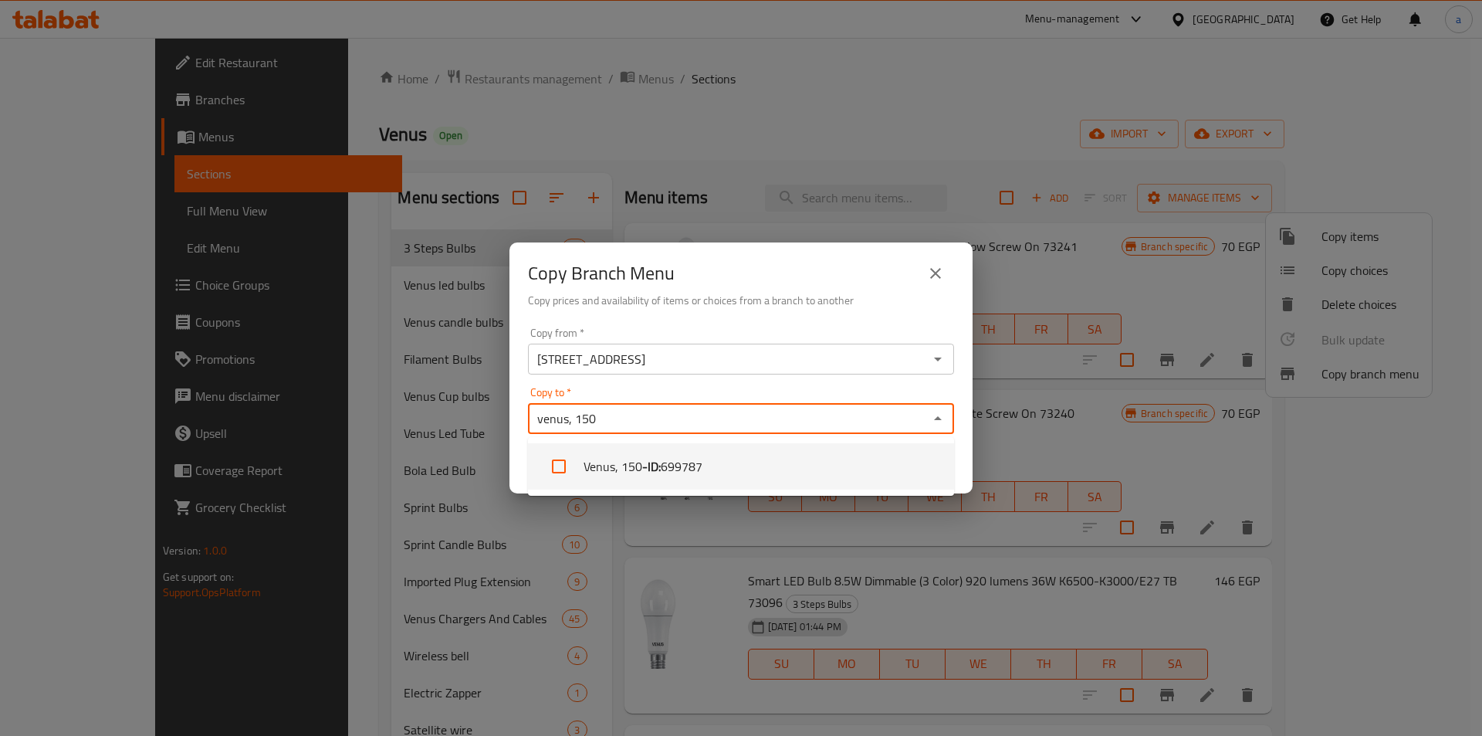
click at [696, 481] on li "Venus, 150 - ID: 699787" at bounding box center [741, 466] width 426 height 46
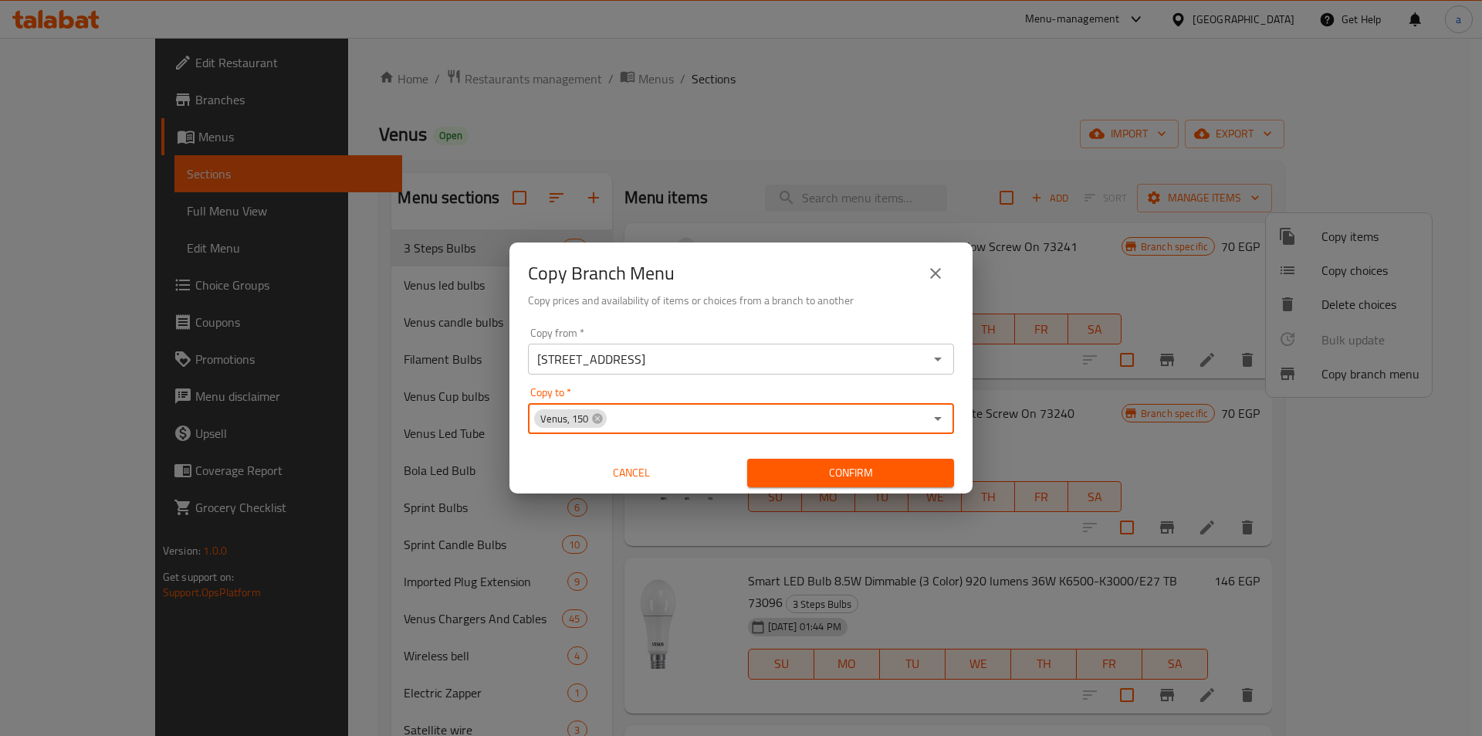
click at [651, 426] on input "Copy to   *" at bounding box center [766, 419] width 316 height 22
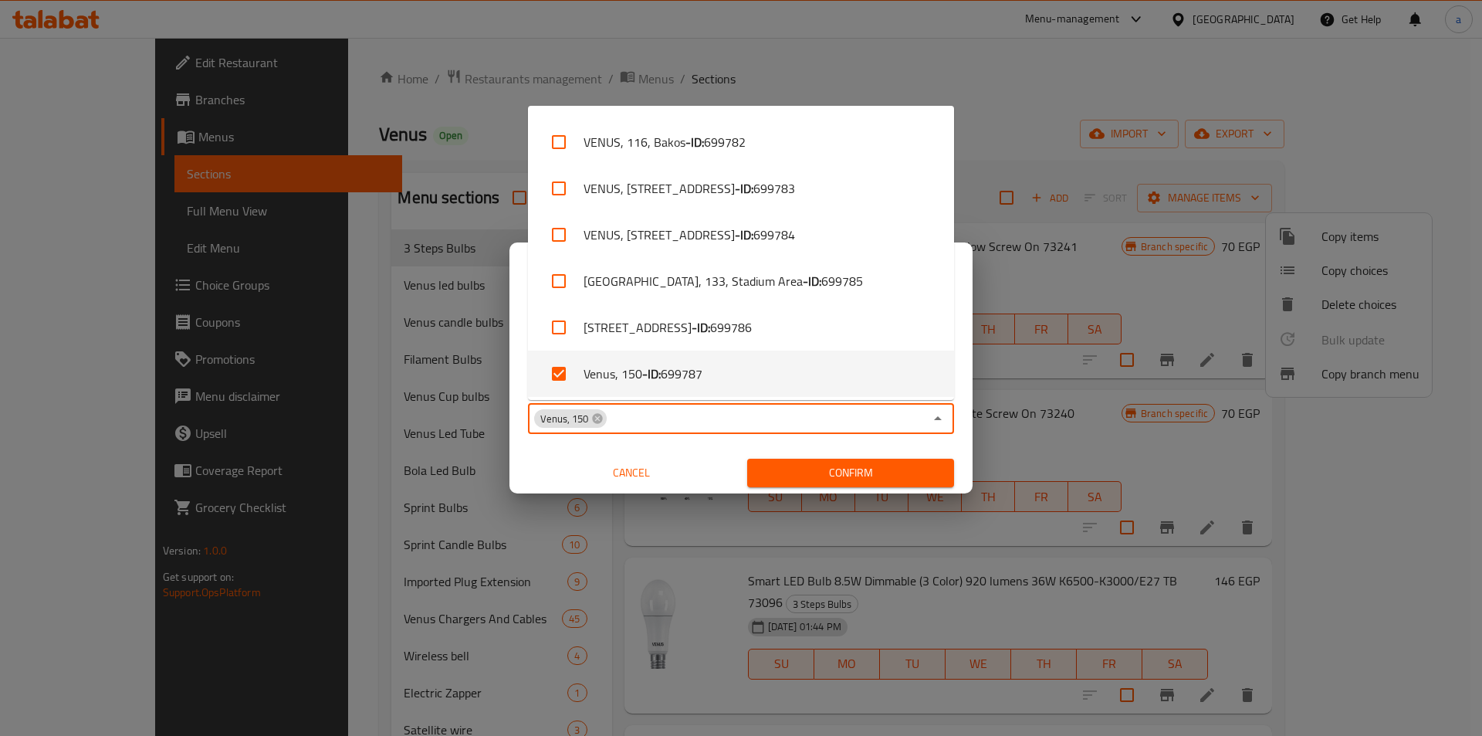
click at [614, 420] on input "Copy to   *" at bounding box center [766, 419] width 316 height 22
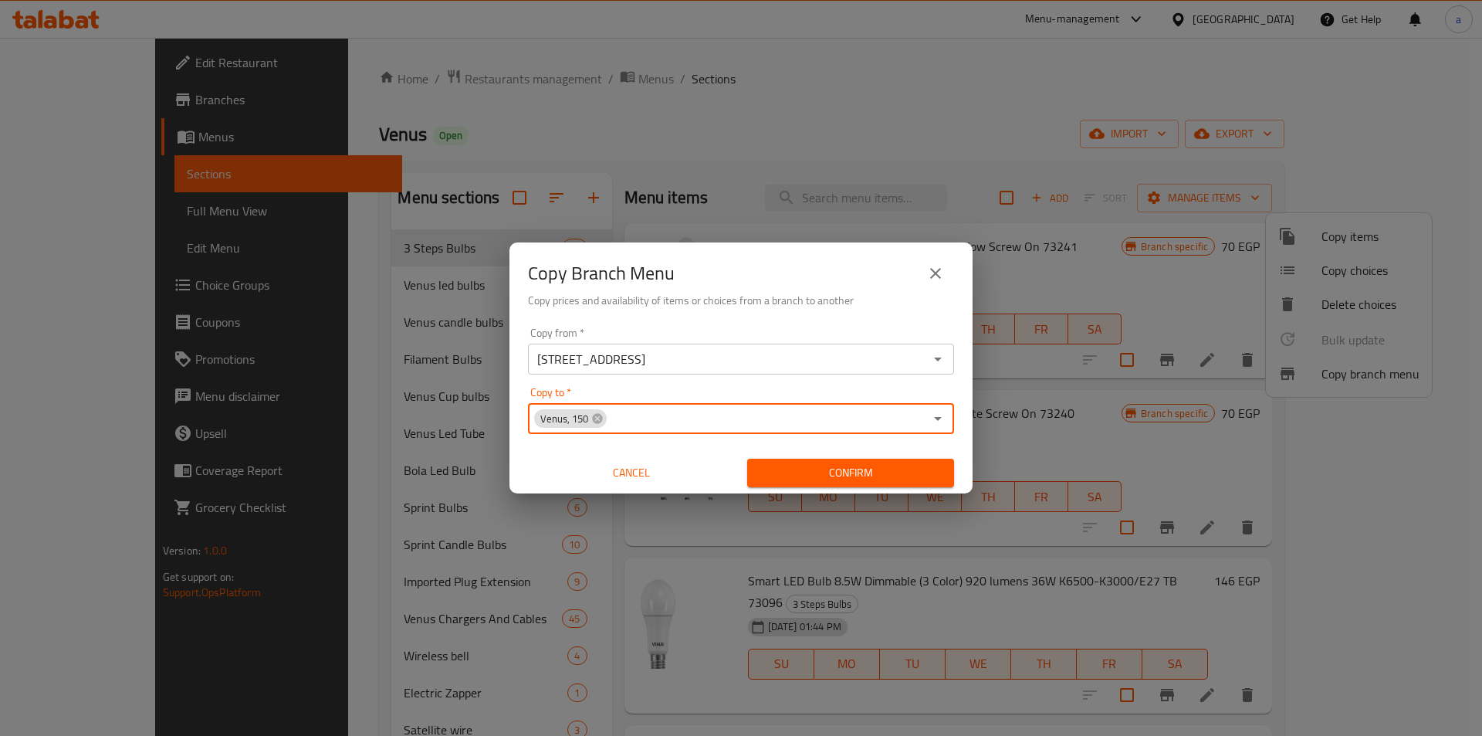
click at [614, 420] on input "Copy to   *" at bounding box center [766, 419] width 316 height 22
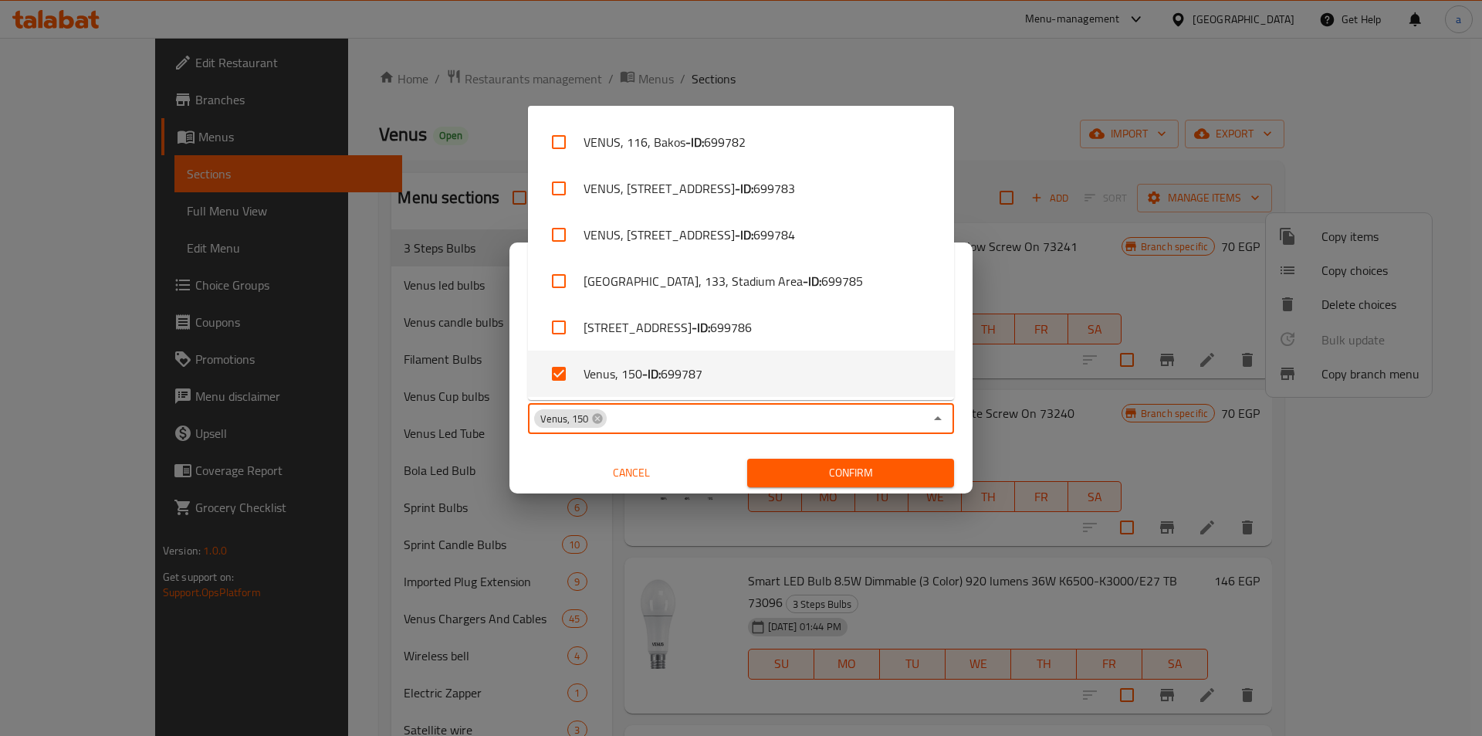
click at [665, 388] on li "Venus, 150 - ID: 699787" at bounding box center [741, 374] width 426 height 46
checkbox input "false"
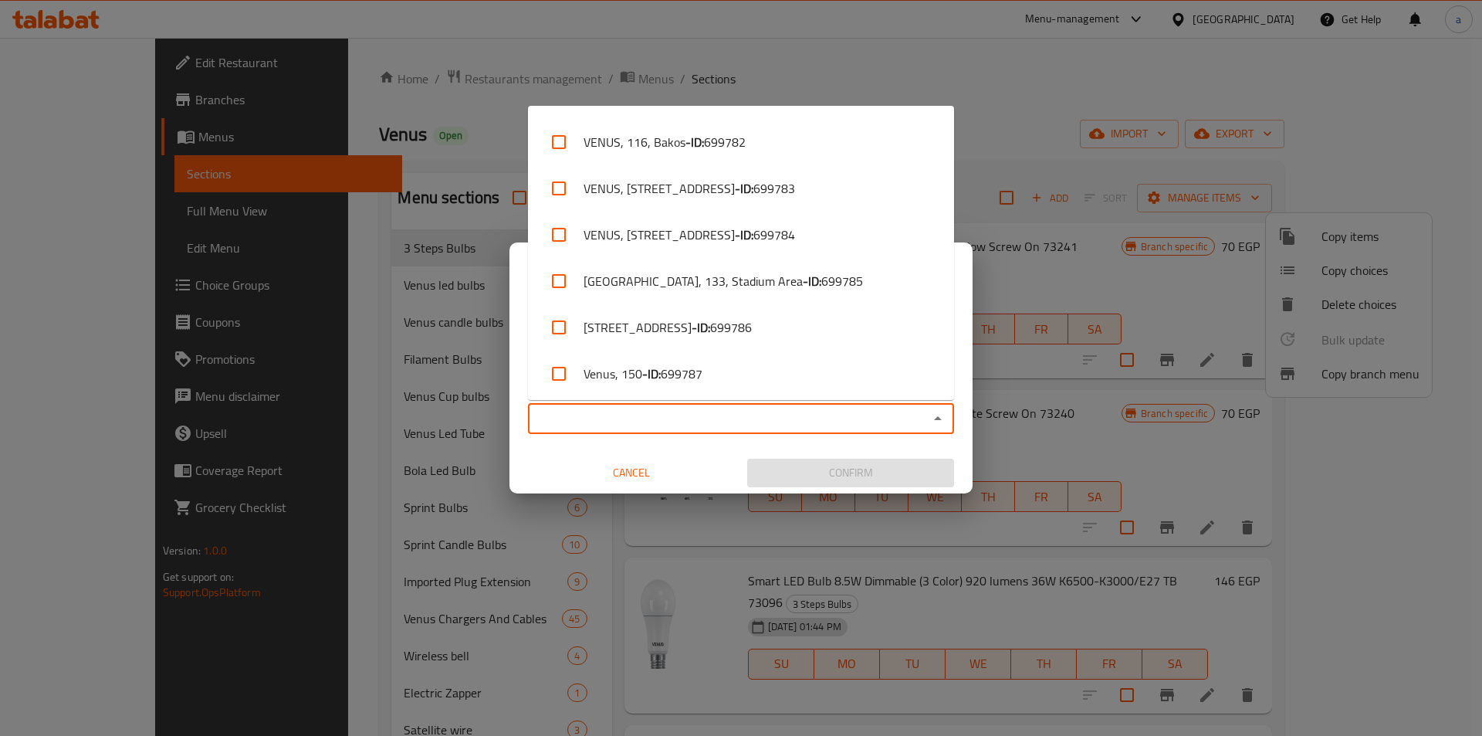
scroll to position [0, 0]
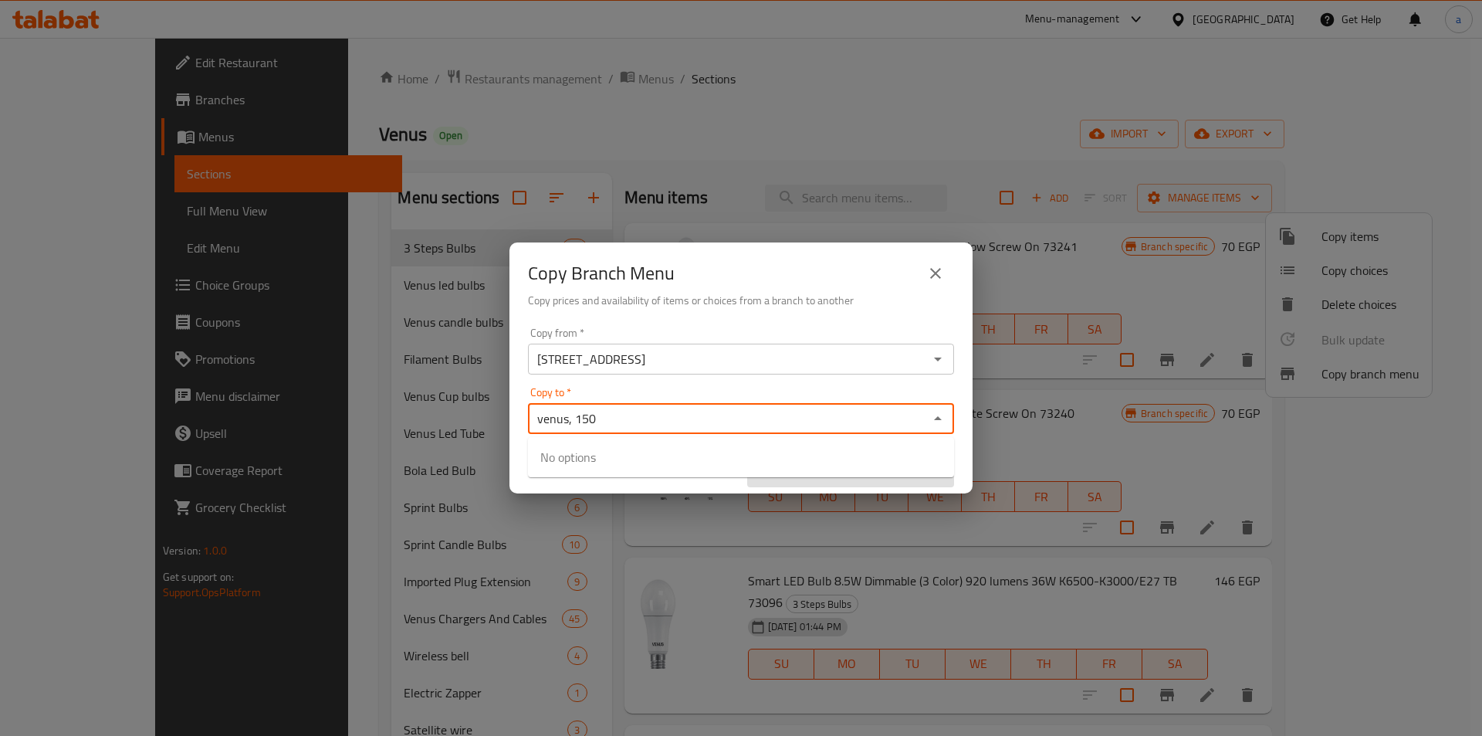
type input "venus, 150"
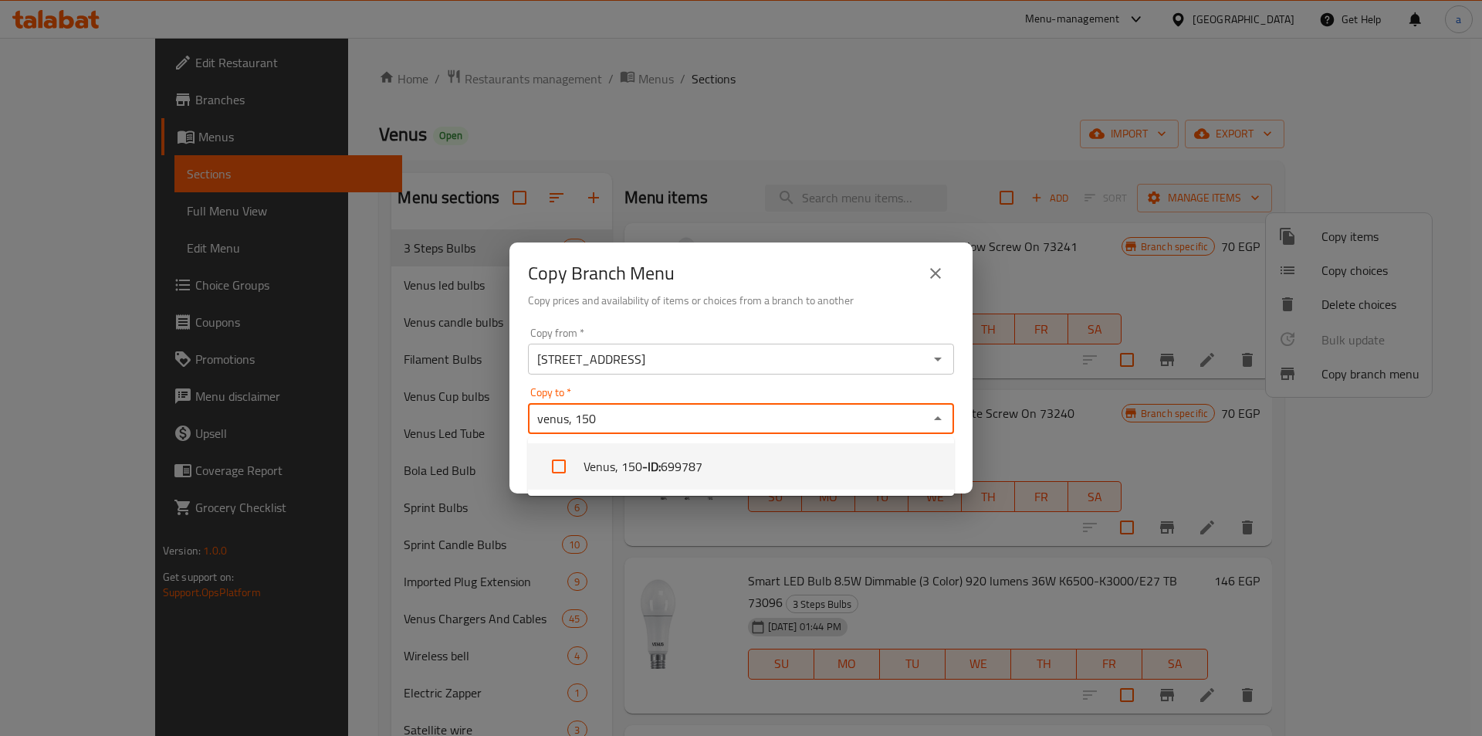
click at [702, 480] on li "Venus, 150 - ID: 699787" at bounding box center [741, 466] width 426 height 46
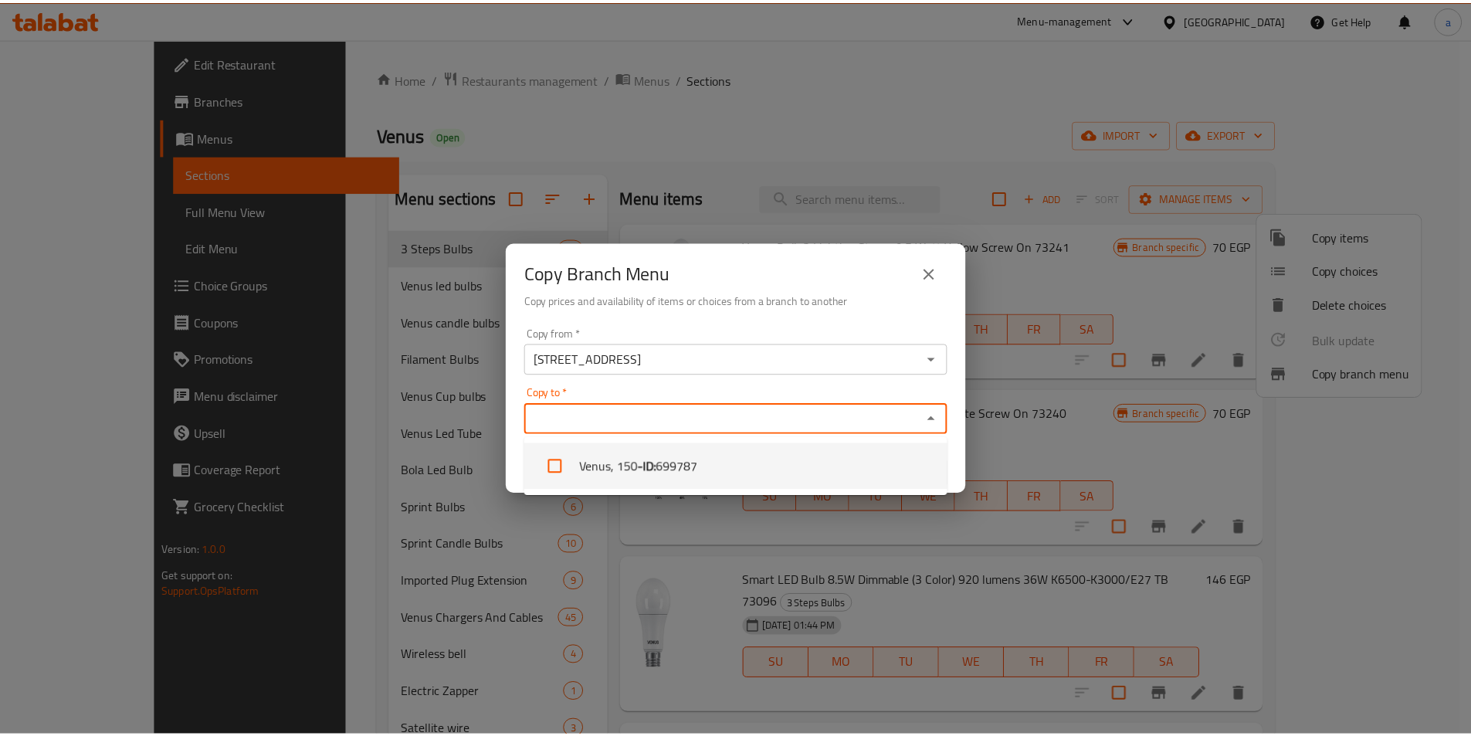
scroll to position [4533, 0]
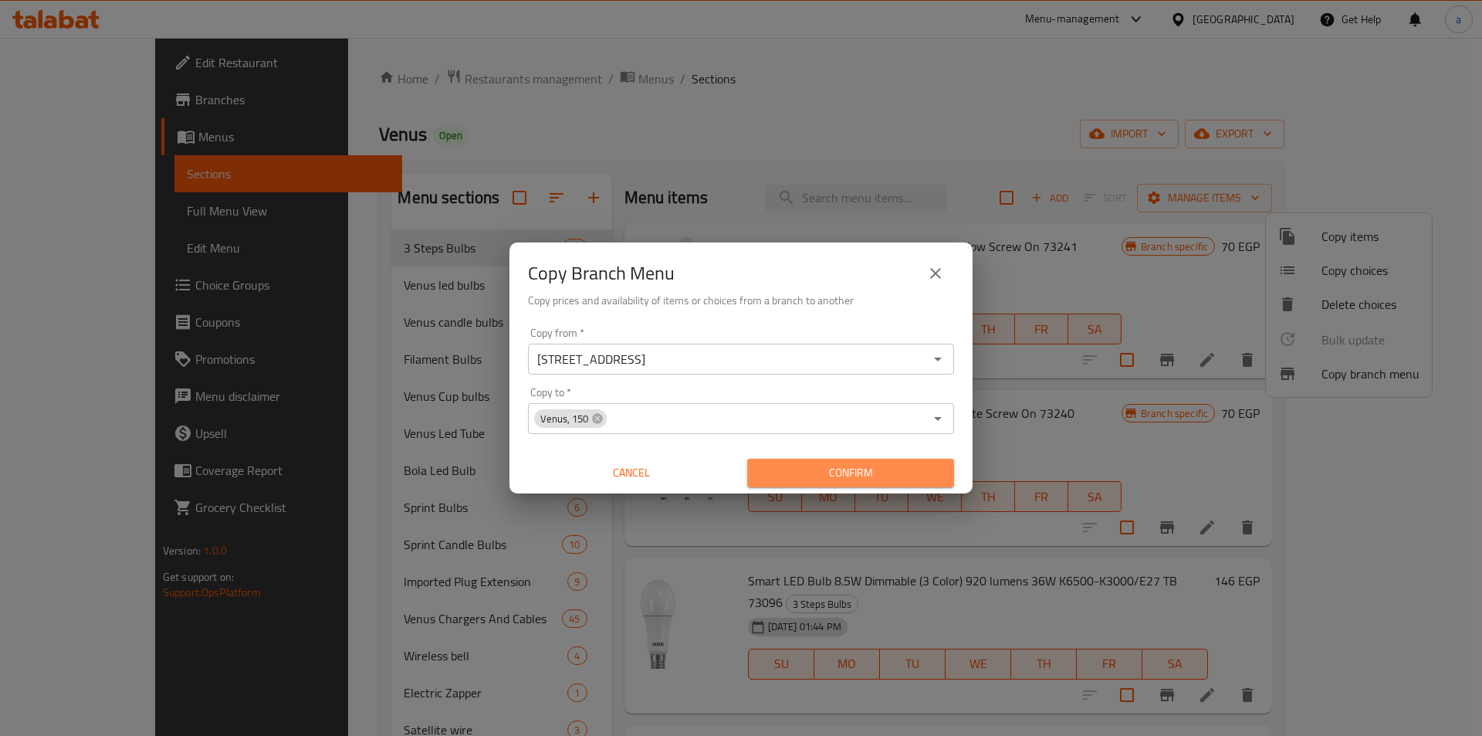
click at [866, 471] on span "Confirm" at bounding box center [851, 472] width 182 height 19
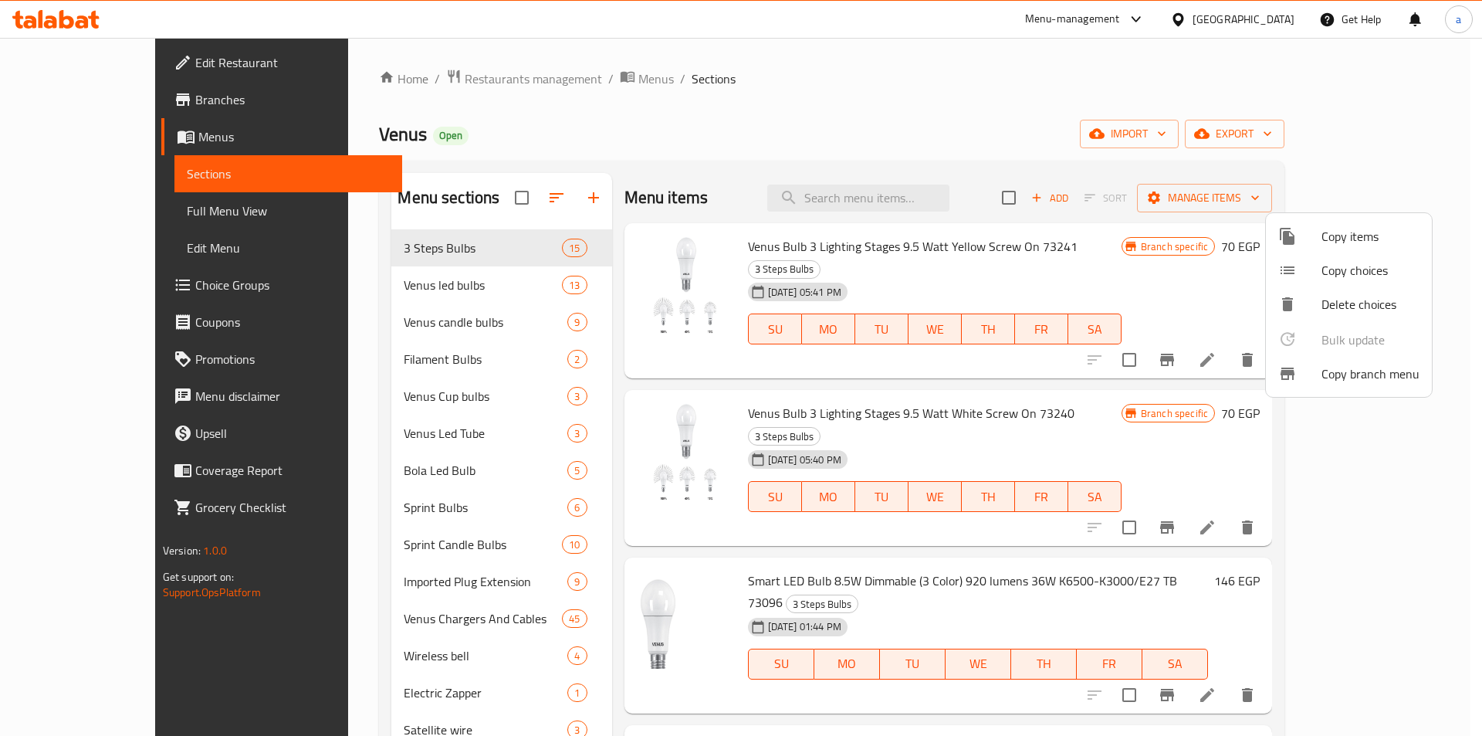
click at [693, 108] on div at bounding box center [741, 368] width 1482 height 736
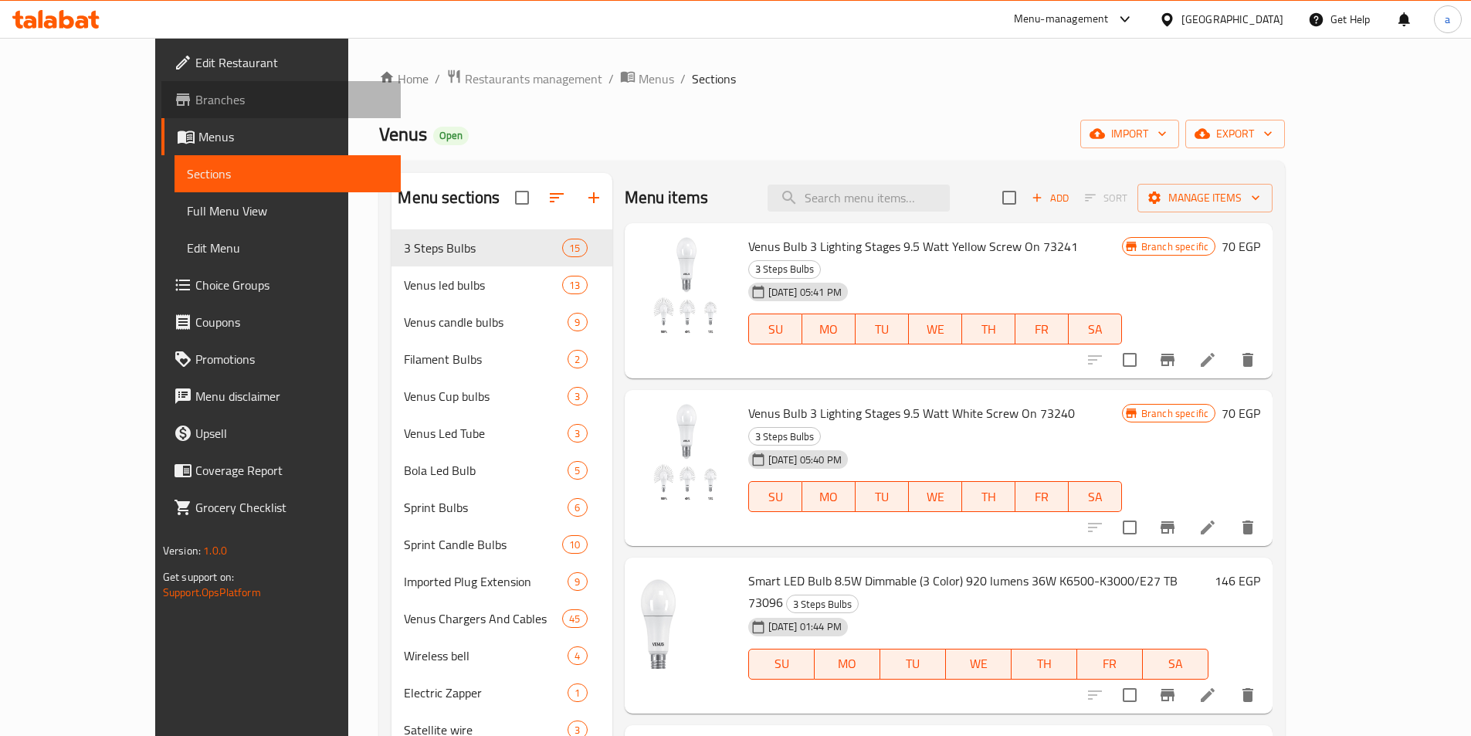
click at [195, 104] on span "Branches" at bounding box center [291, 99] width 193 height 19
